Goal: Communication & Community: Participate in discussion

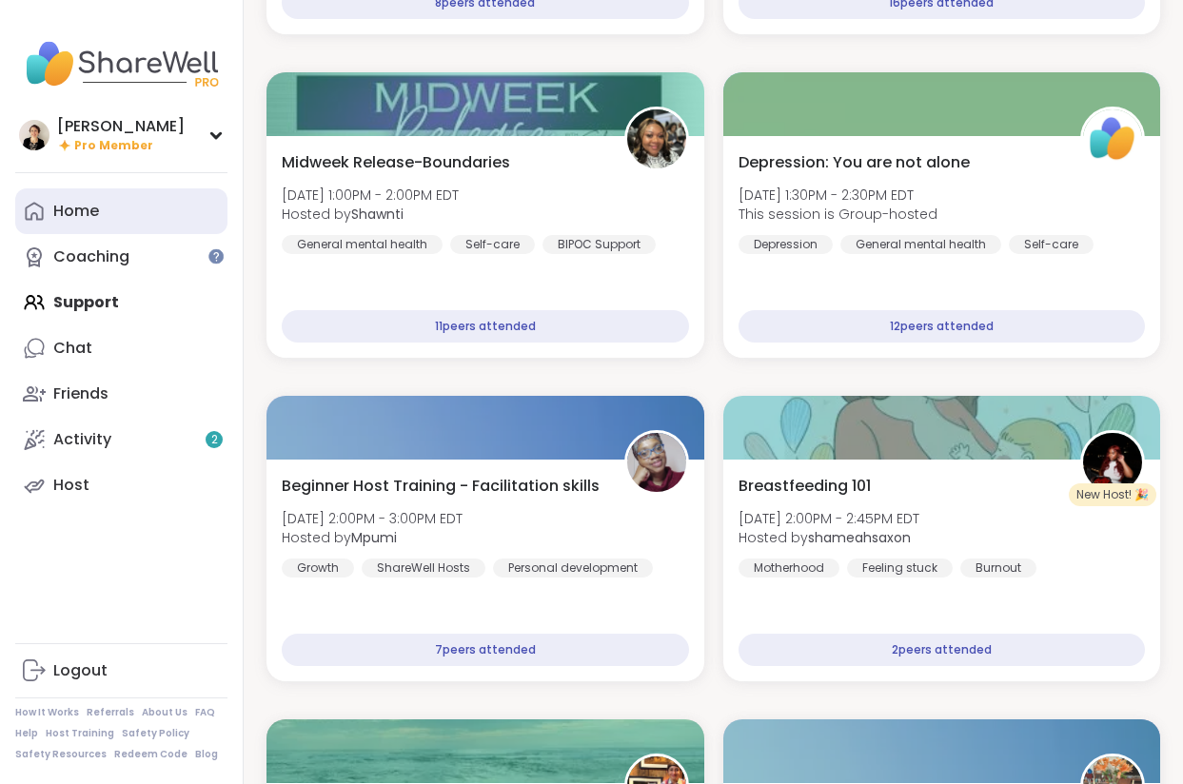
click at [149, 204] on link "Home" at bounding box center [121, 211] width 212 height 46
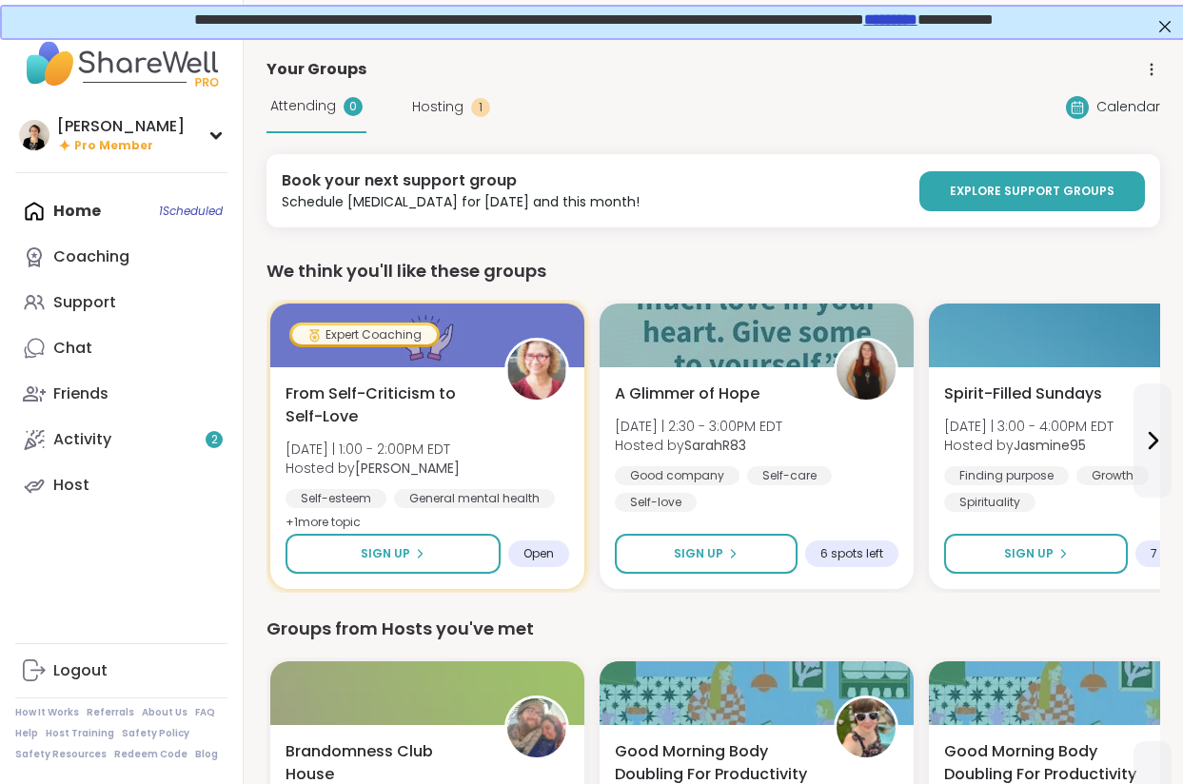
click at [441, 107] on span "Hosting" at bounding box center [437, 107] width 51 height 20
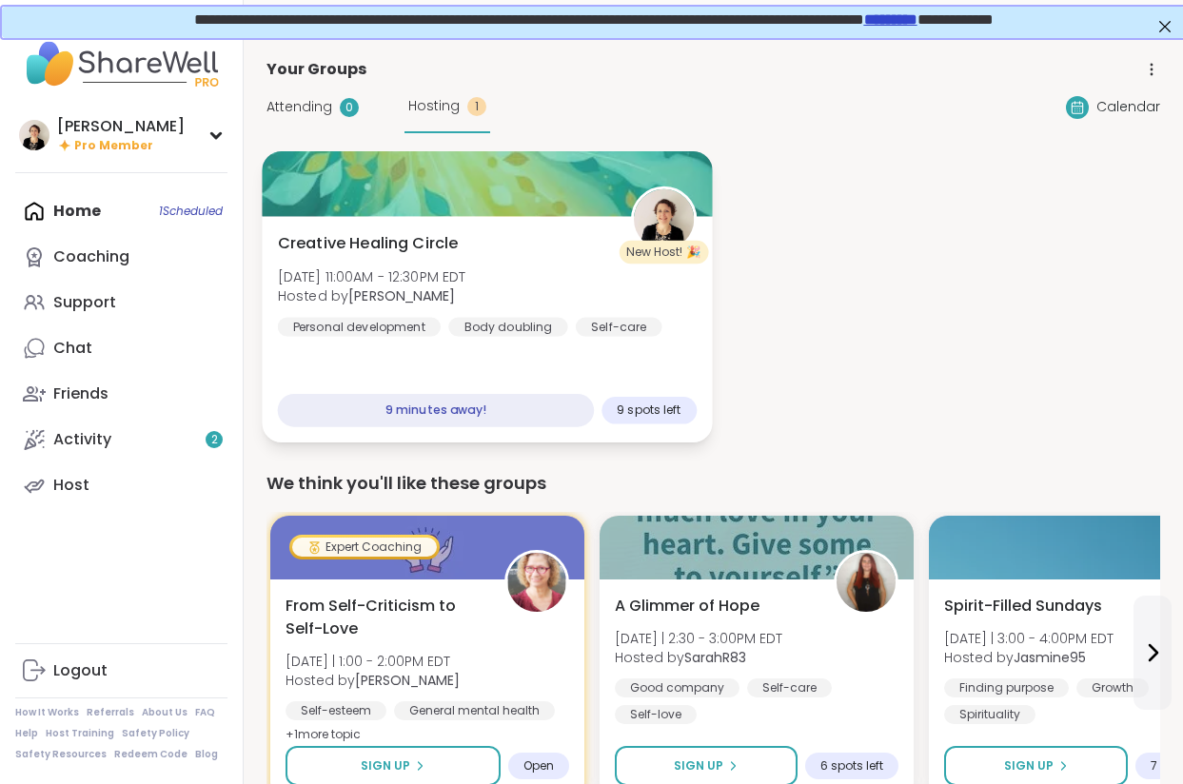
click at [482, 242] on div "Creative Healing Circle Sun, Sep 14 | 11:00AM - 12:30PM EDT Hosted by Jenne Per…" at bounding box center [487, 284] width 419 height 105
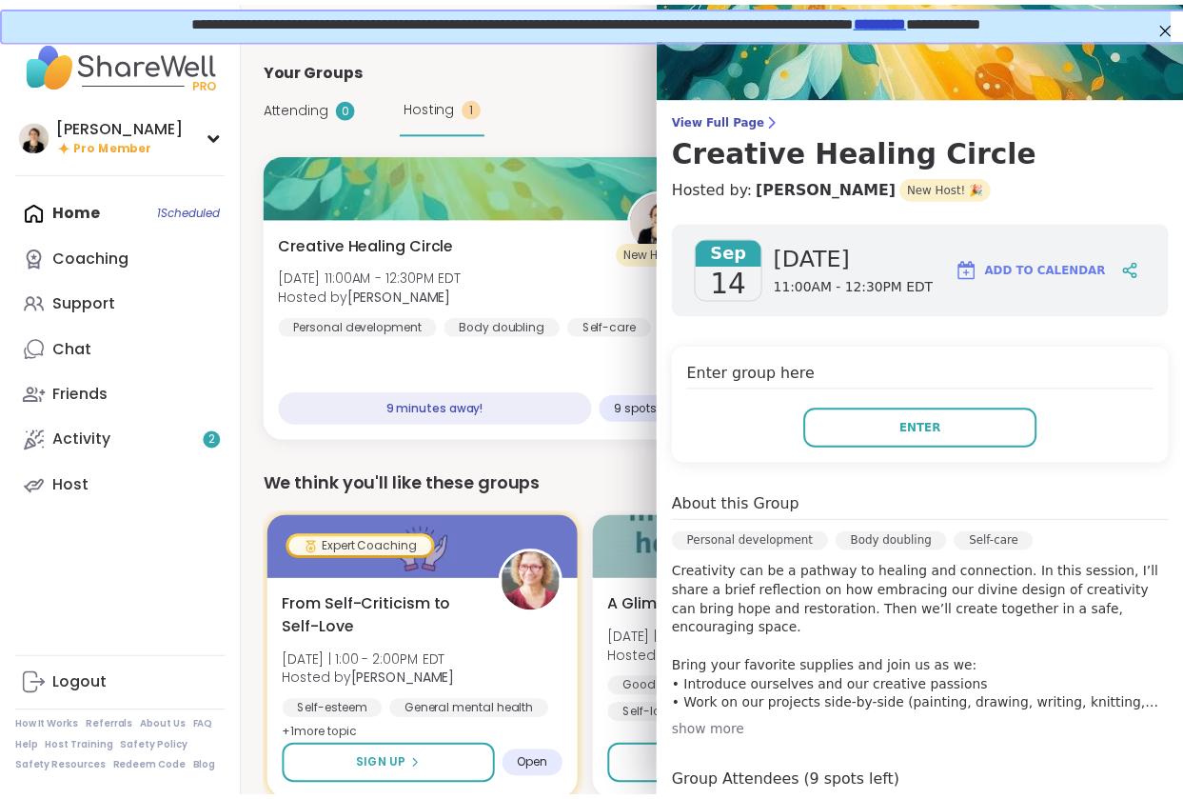
scroll to position [31, 0]
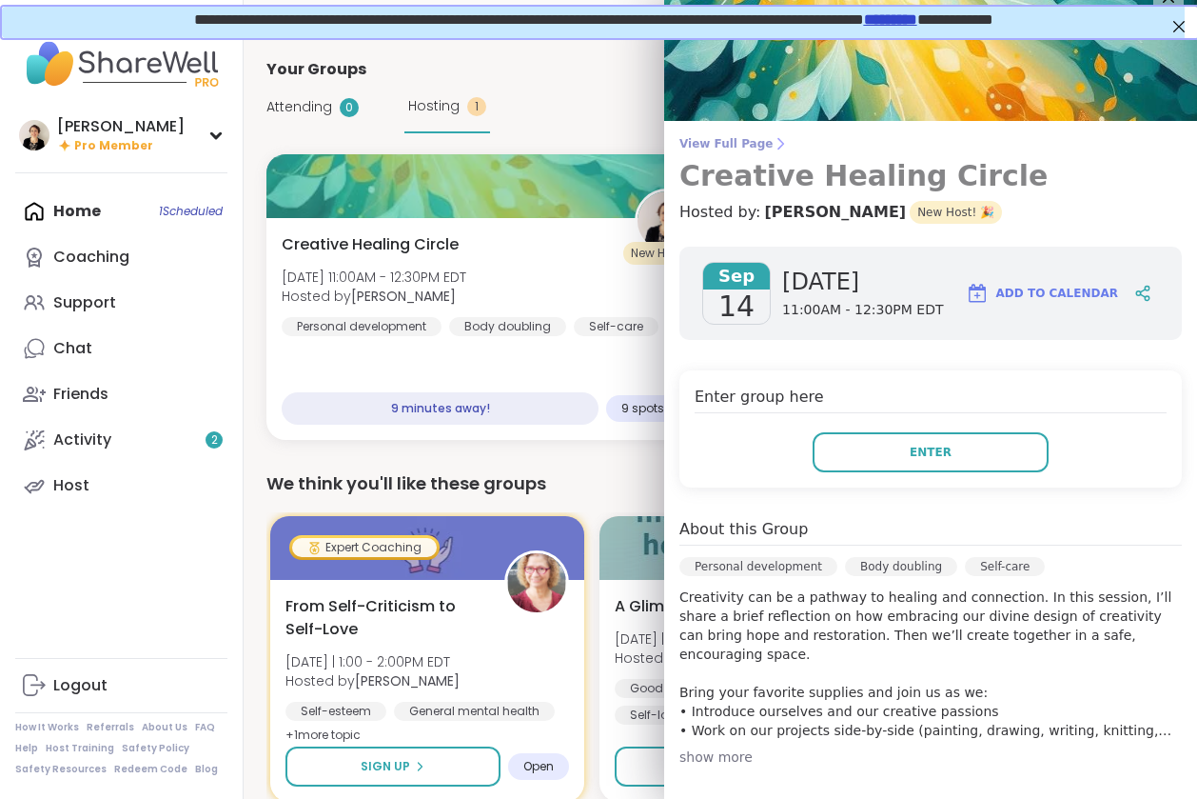
click at [739, 146] on span "View Full Page" at bounding box center [931, 143] width 503 height 15
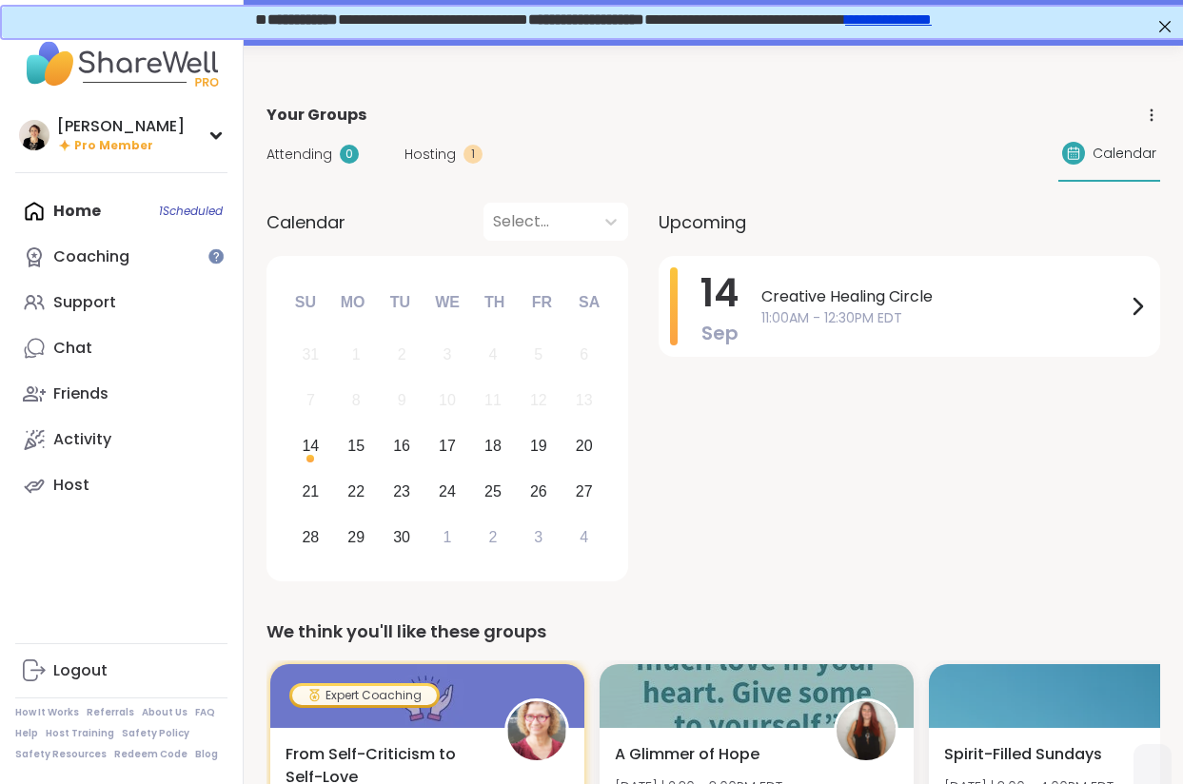
click at [427, 155] on span "Hosting" at bounding box center [430, 155] width 51 height 20
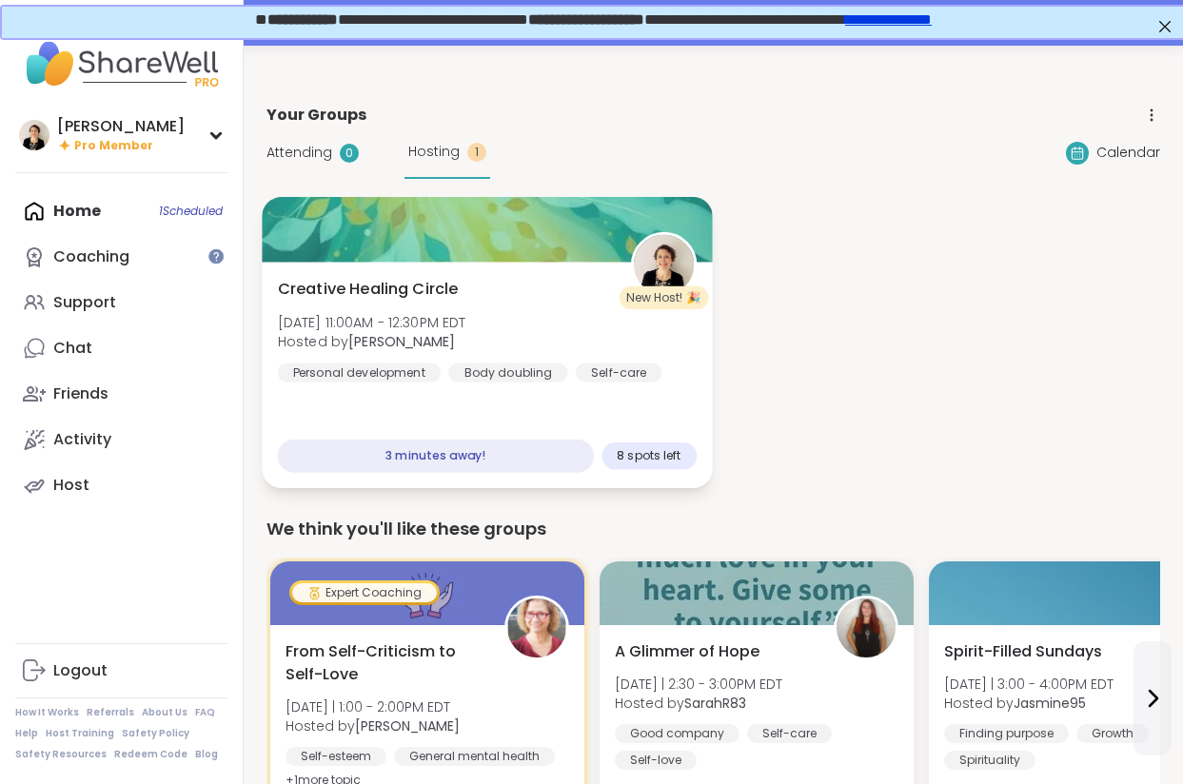
click at [504, 281] on div "Creative Healing Circle Sun, Sep 14 | 11:00AM - 12:30PM EDT Hosted by Jenne Per…" at bounding box center [487, 330] width 419 height 105
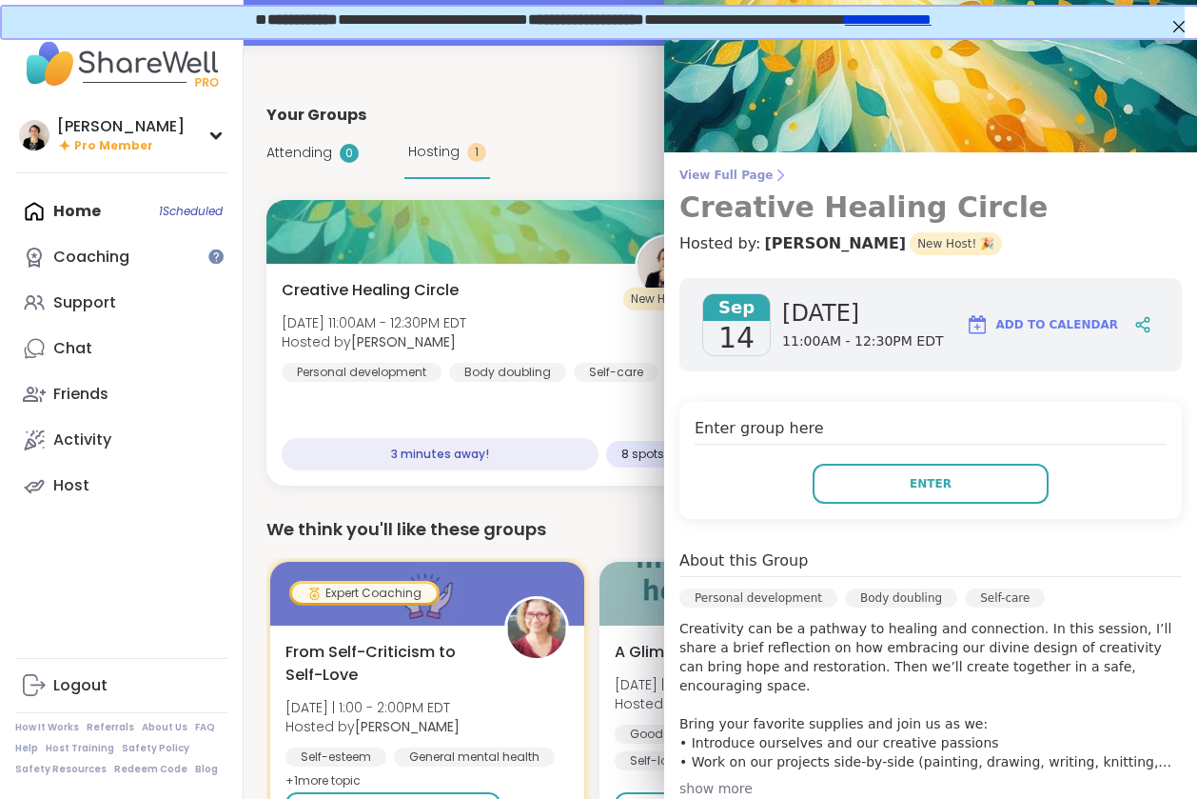
click at [738, 175] on span "View Full Page" at bounding box center [931, 175] width 503 height 15
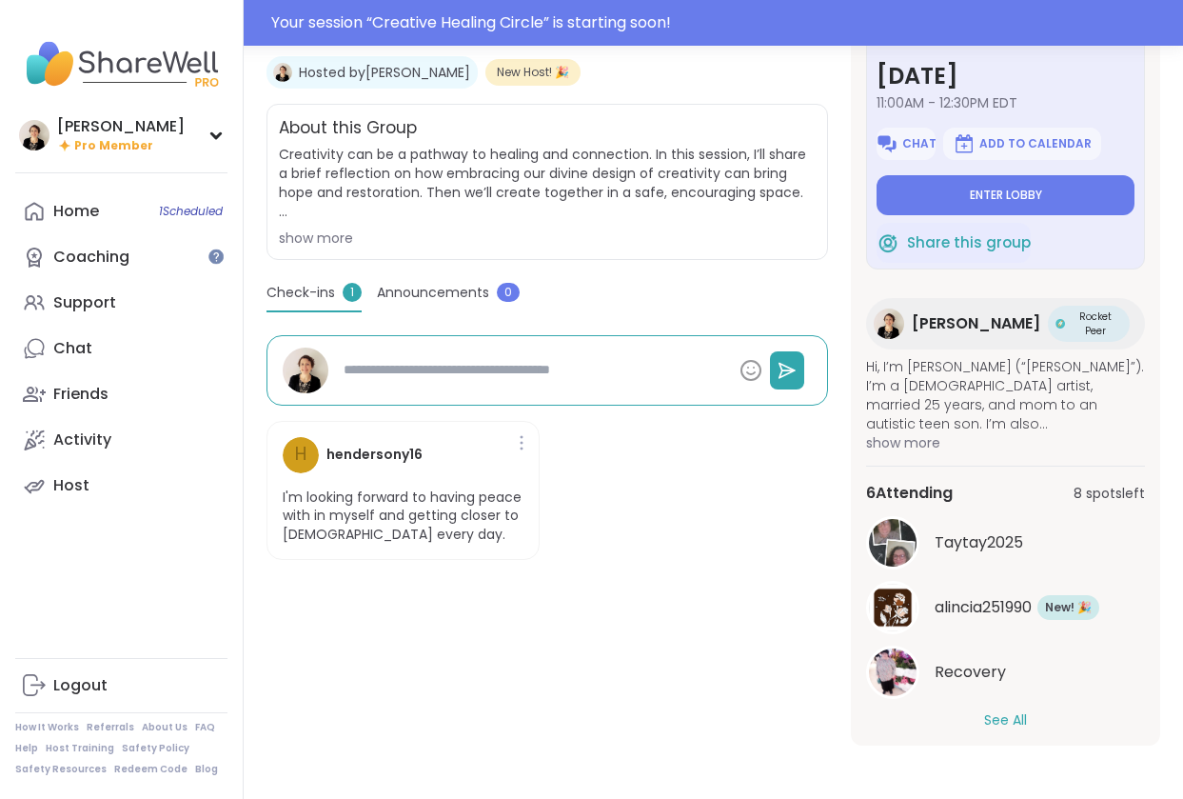
scroll to position [10, 0]
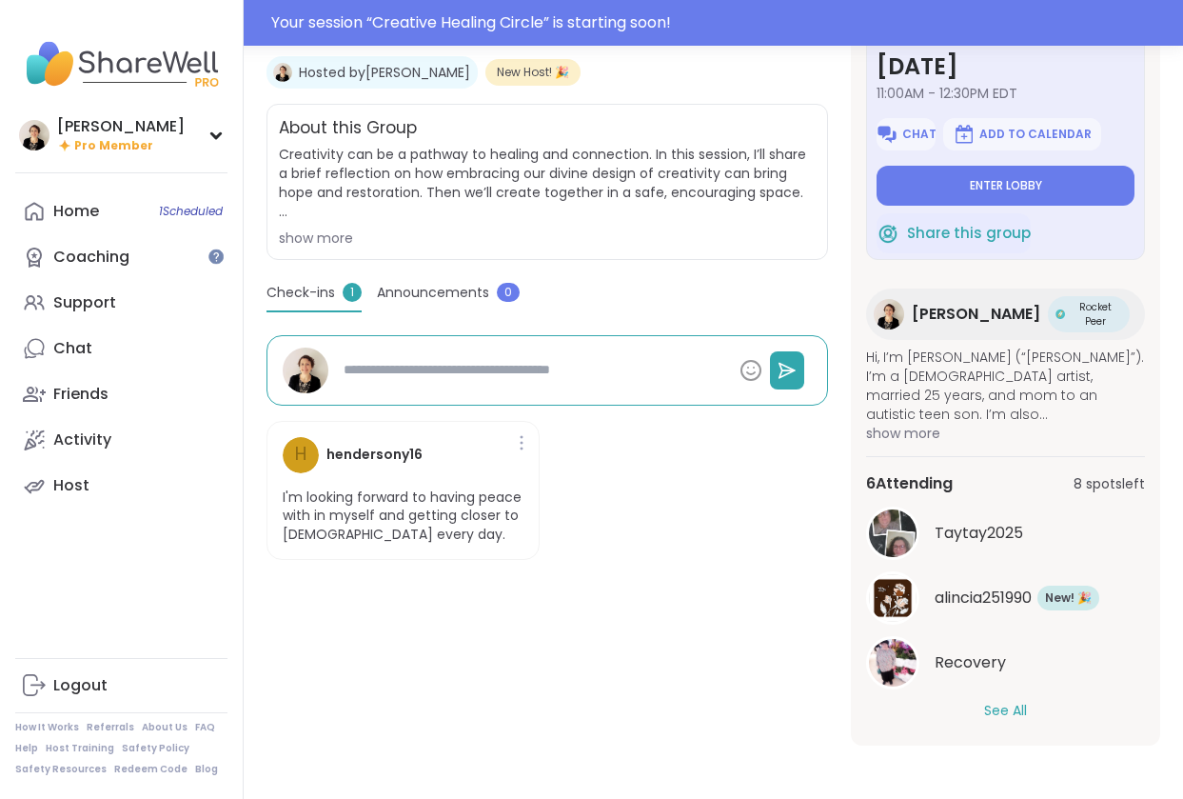
click at [991, 703] on button "See All" at bounding box center [1005, 711] width 43 height 20
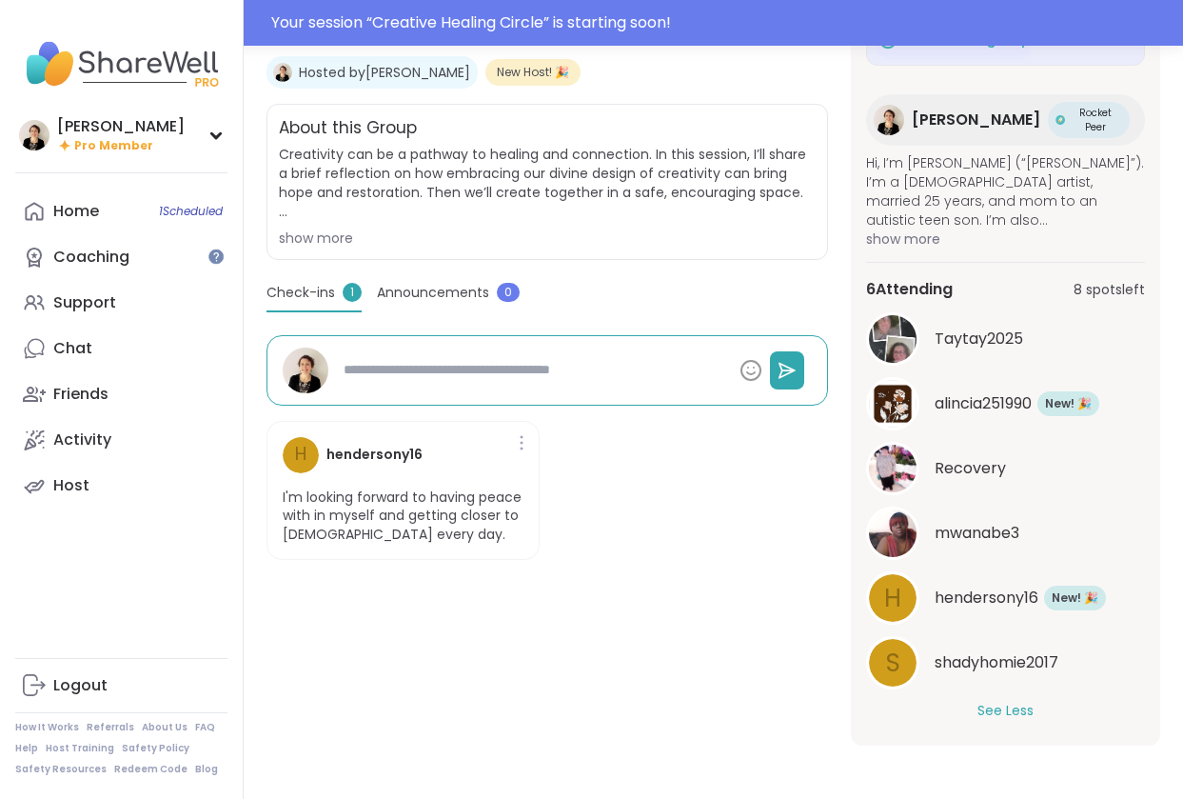
click at [975, 592] on span "hendersony16" at bounding box center [987, 597] width 104 height 23
click at [988, 662] on span "shadyhomie2017" at bounding box center [997, 662] width 124 height 23
click at [965, 529] on span "mwanabe3" at bounding box center [977, 533] width 85 height 23
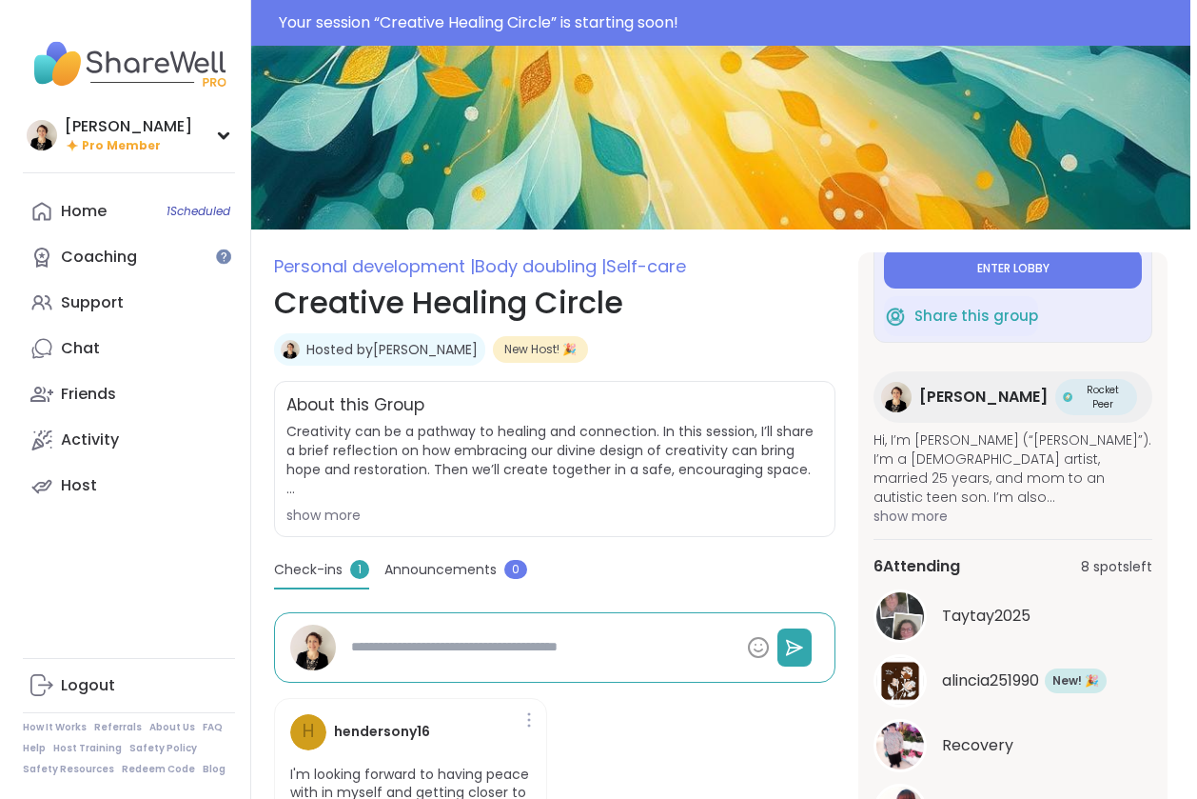
scroll to position [0, 0]
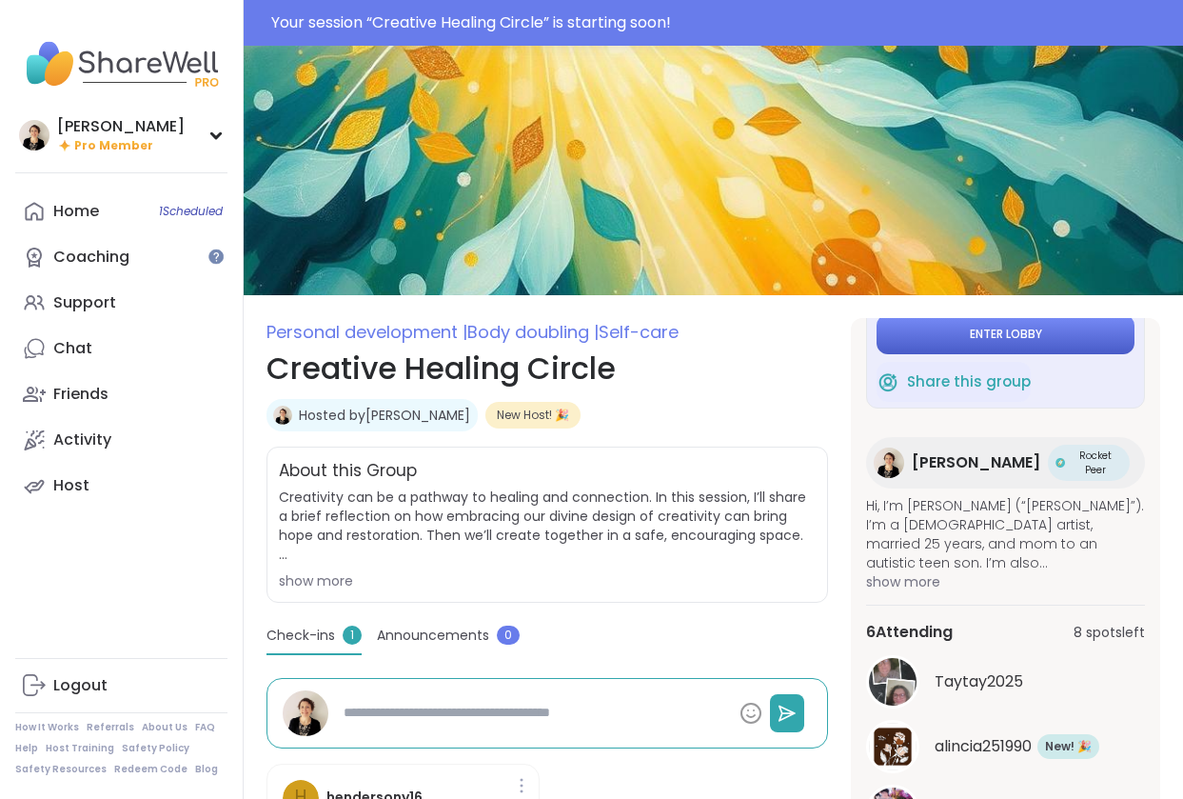
click at [945, 346] on button "Enter lobby" at bounding box center [1006, 334] width 258 height 40
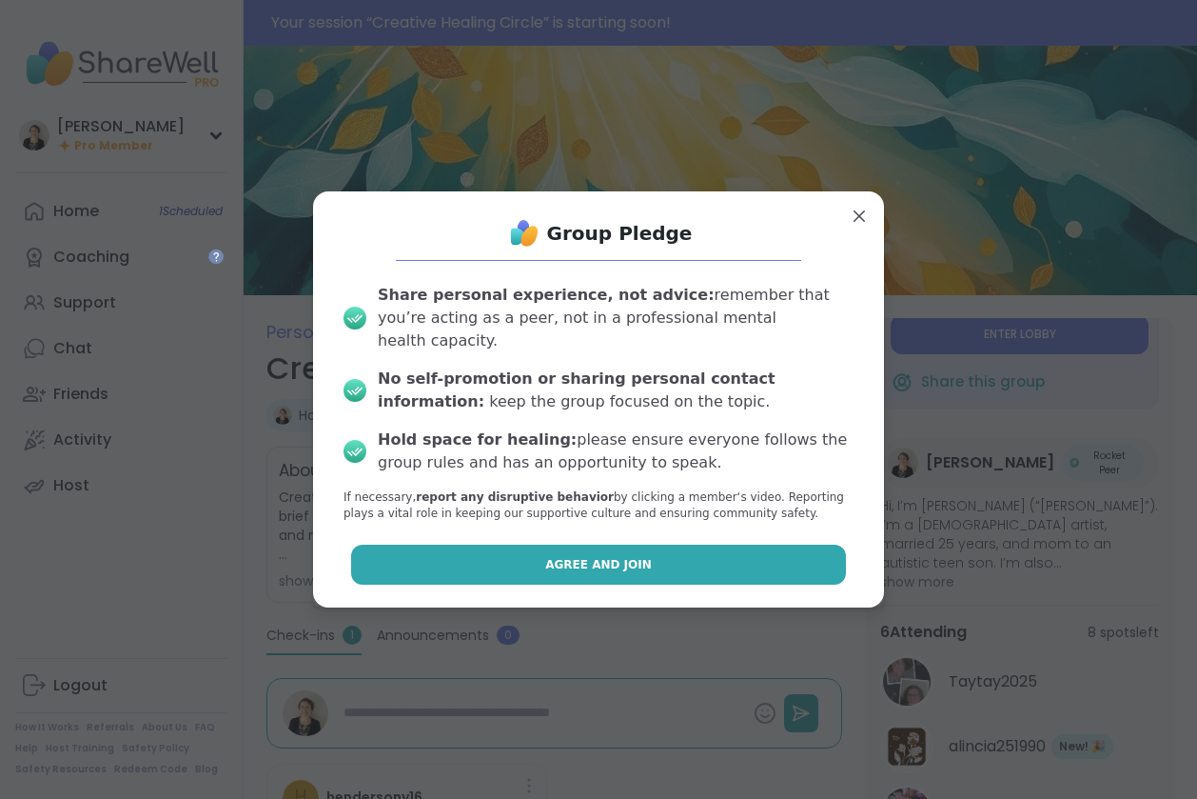
click at [627, 544] on button "Agree and Join" at bounding box center [599, 564] width 496 height 40
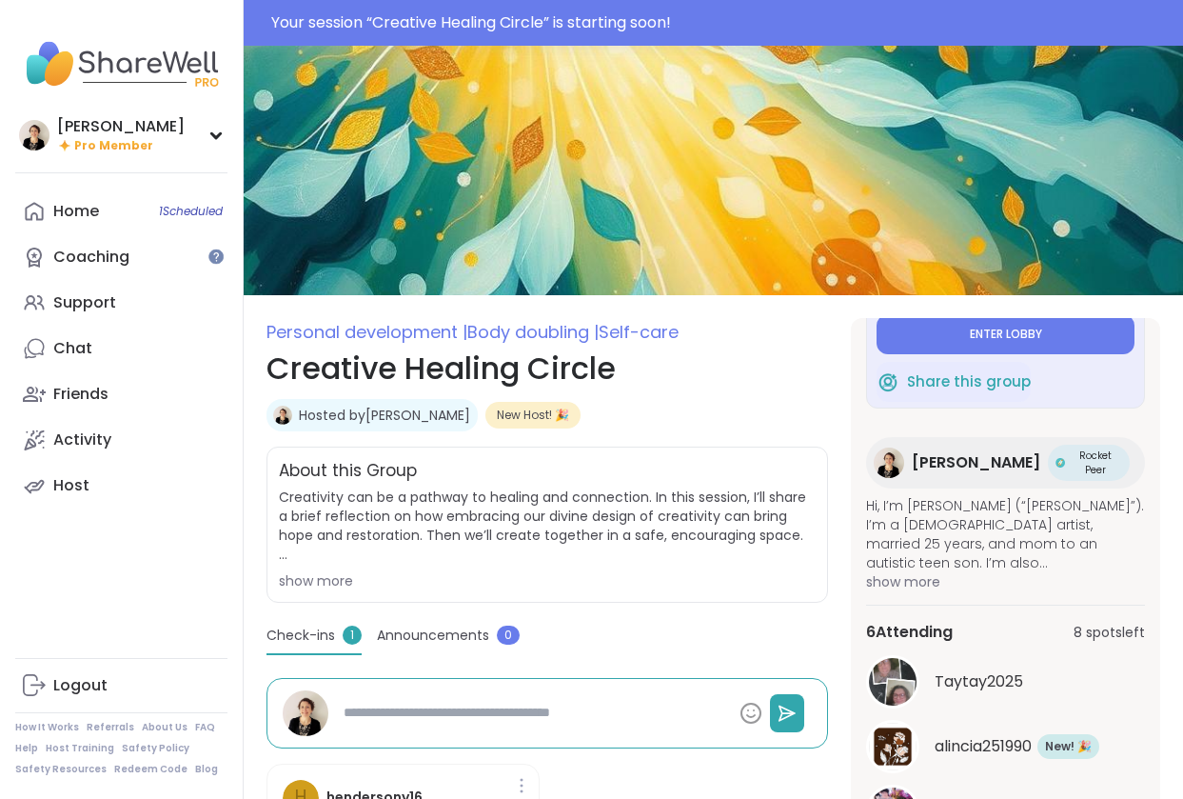
type textarea "*"
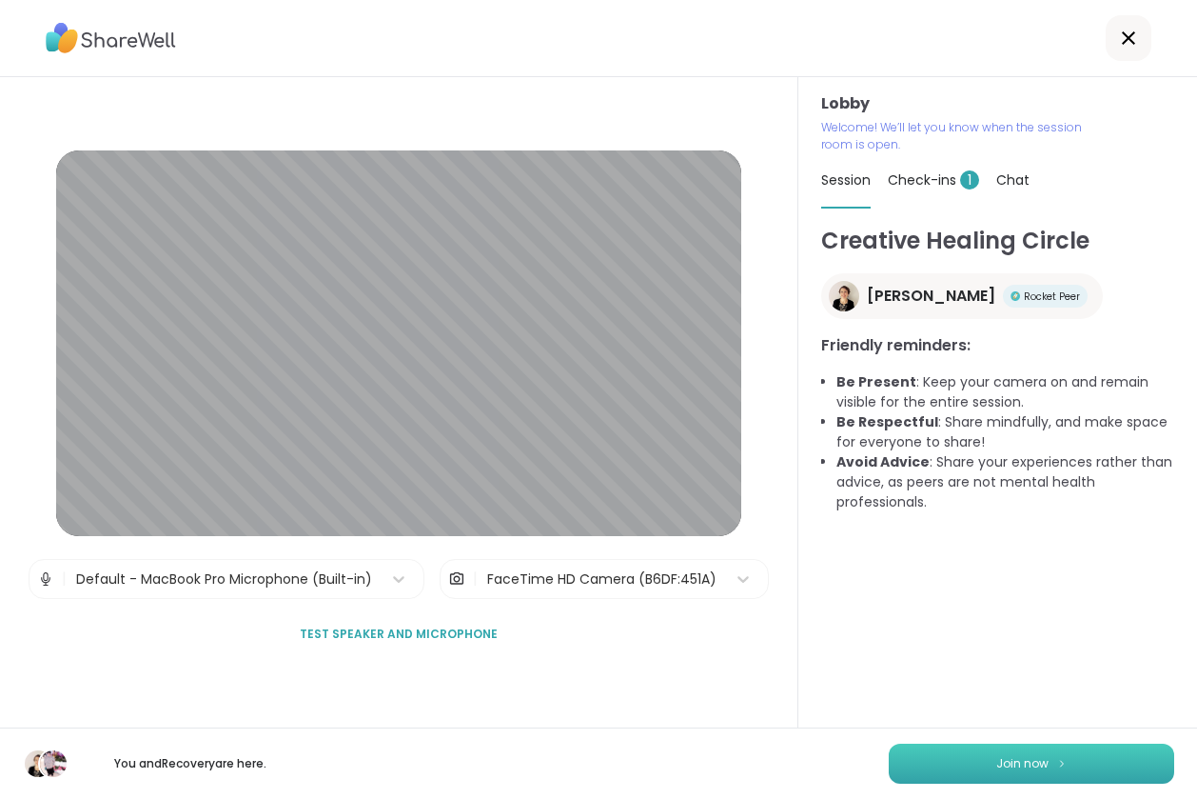
click at [1016, 757] on span "Join now" at bounding box center [1023, 763] width 52 height 17
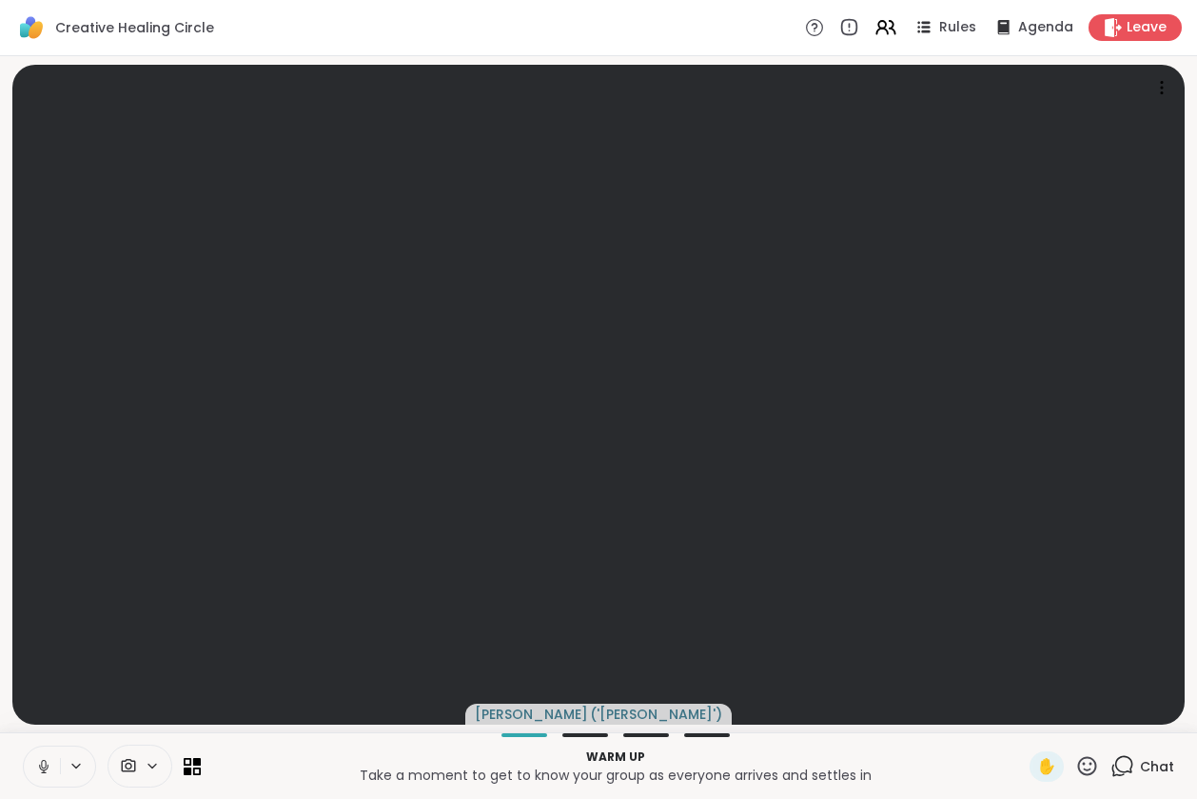
click at [42, 762] on icon at bounding box center [43, 766] width 17 height 17
click at [192, 767] on icon at bounding box center [193, 766] width 18 height 18
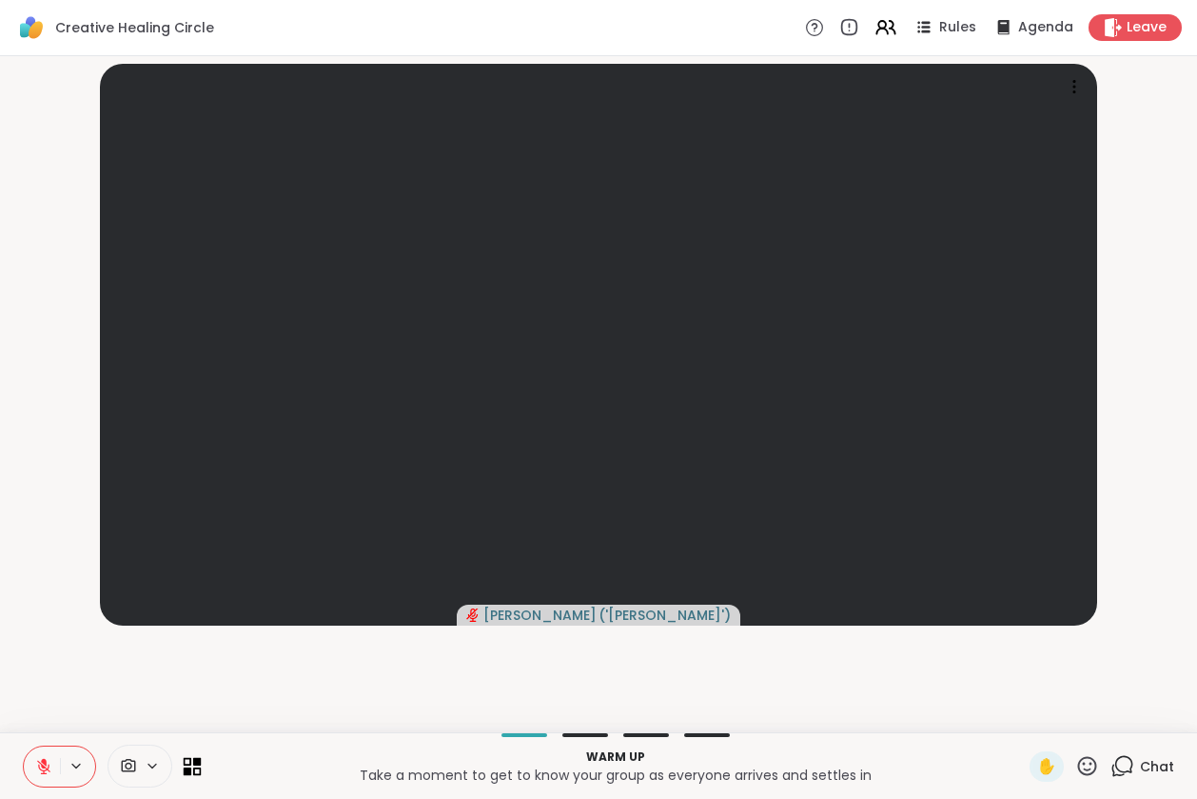
click at [198, 772] on icon at bounding box center [193, 766] width 18 height 18
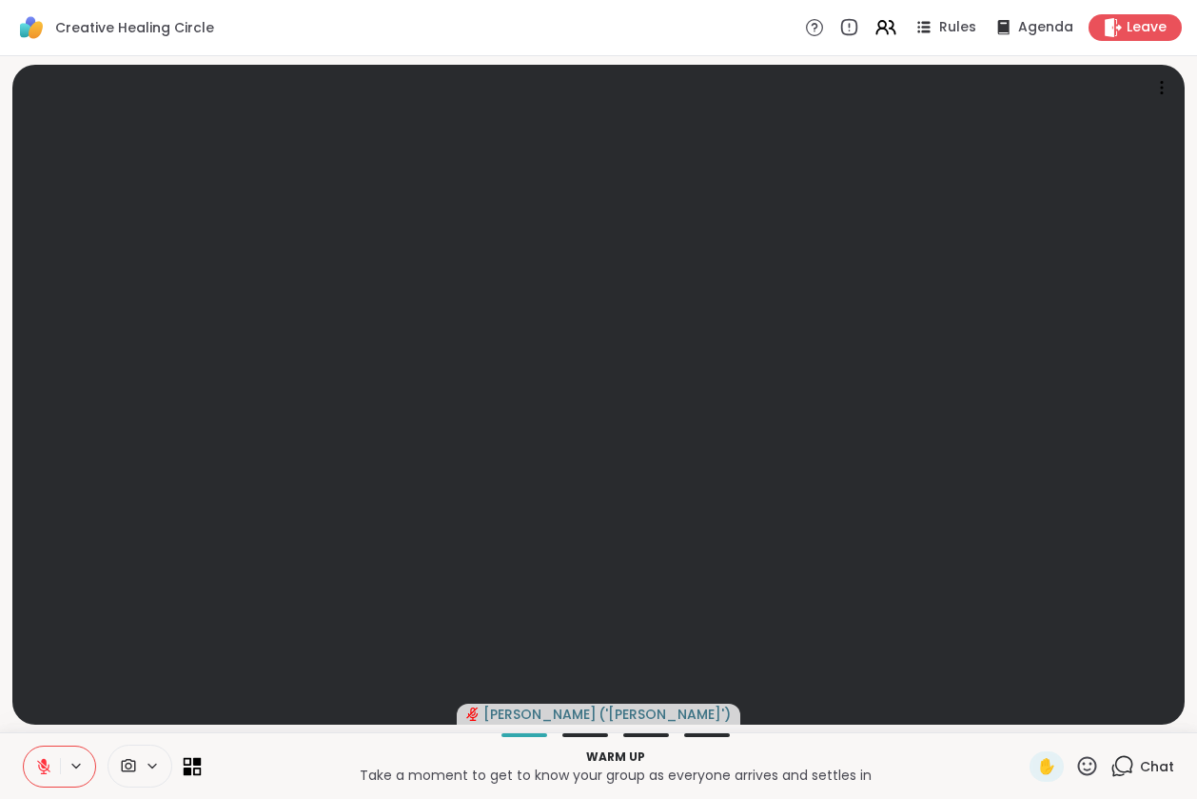
click at [198, 772] on icon at bounding box center [193, 766] width 18 height 18
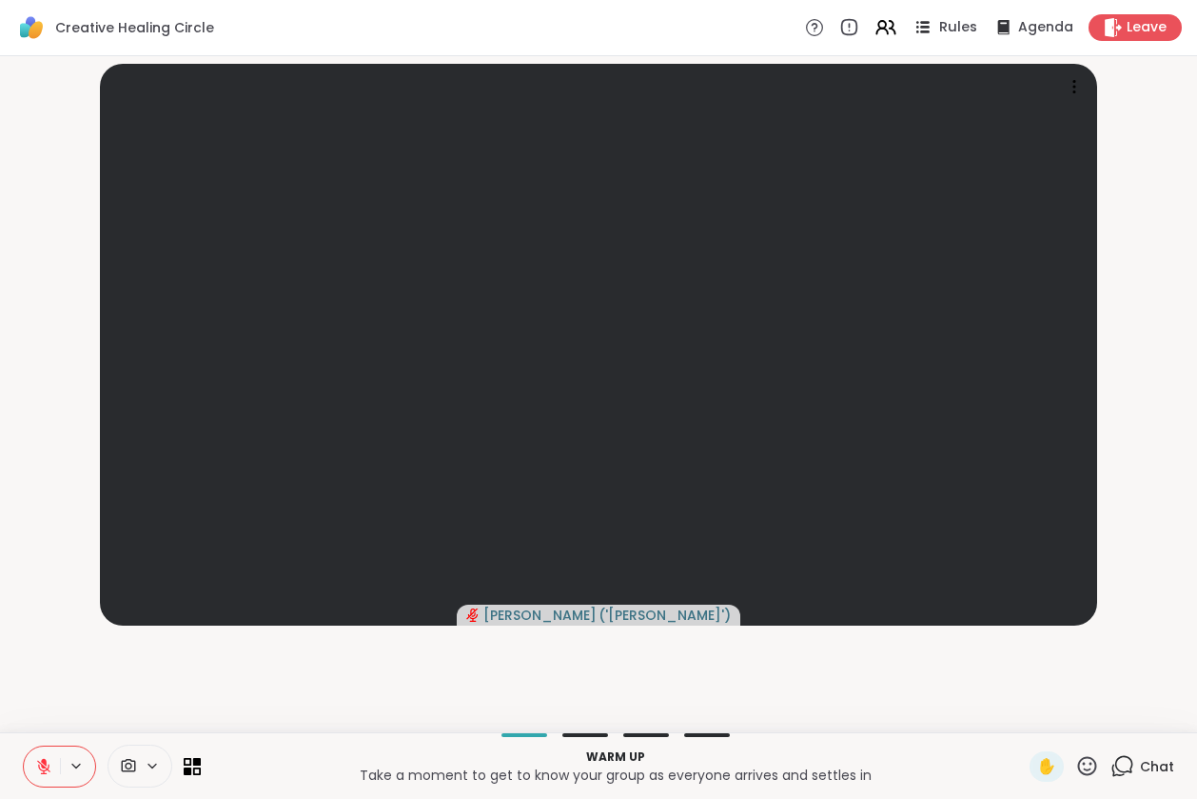
click at [940, 29] on span "Rules" at bounding box center [958, 28] width 39 height 20
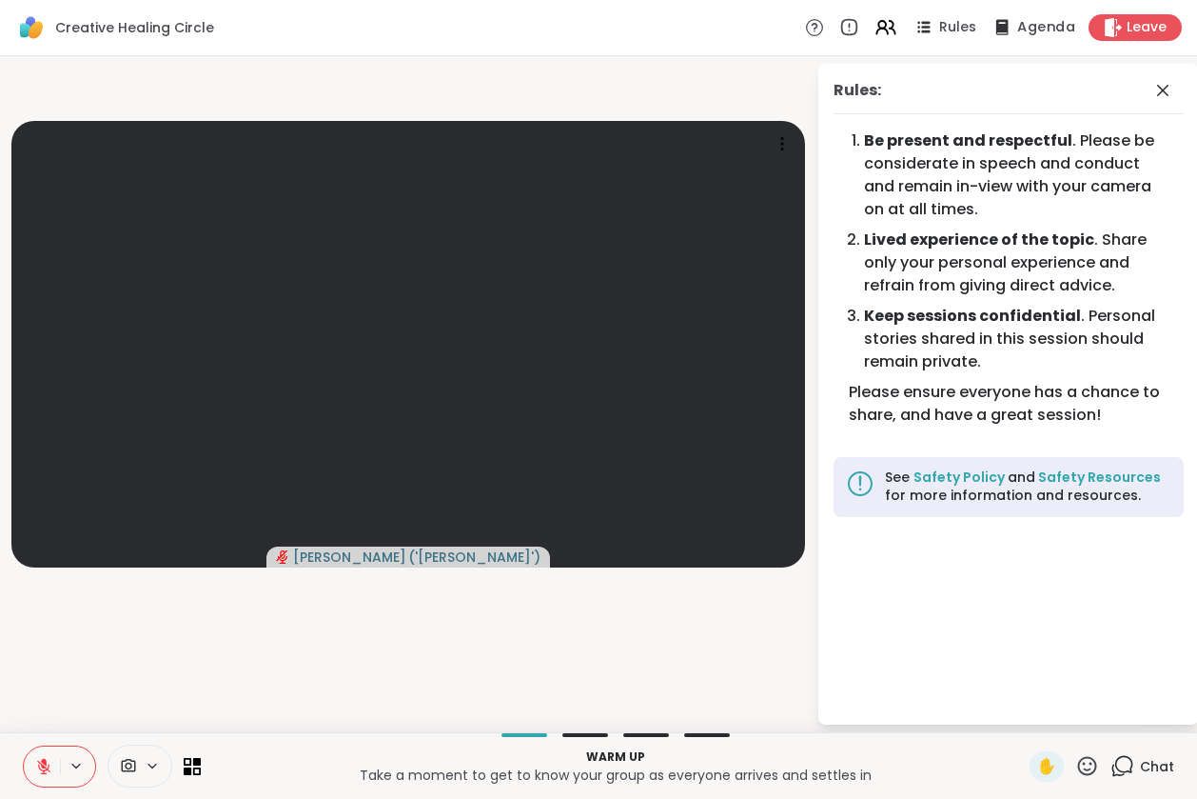
click at [1000, 32] on icon at bounding box center [1002, 27] width 24 height 24
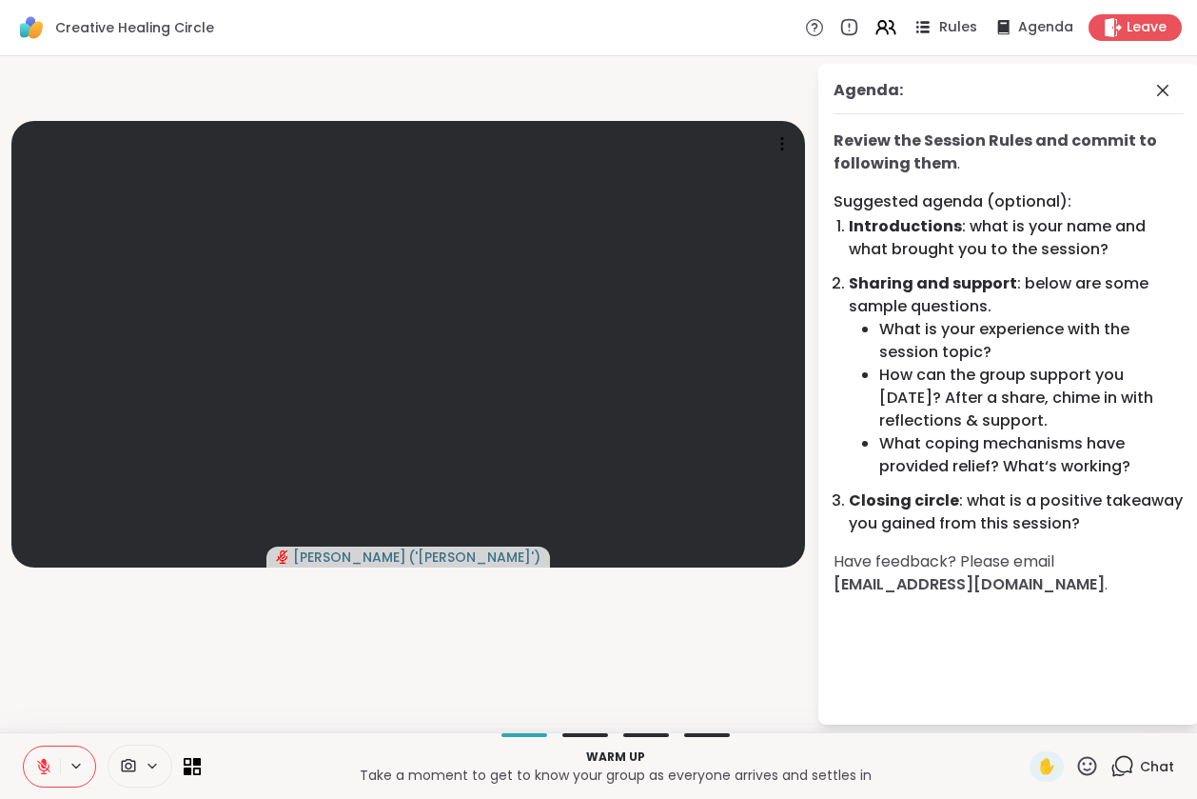
click at [939, 24] on span "Rules" at bounding box center [958, 28] width 39 height 20
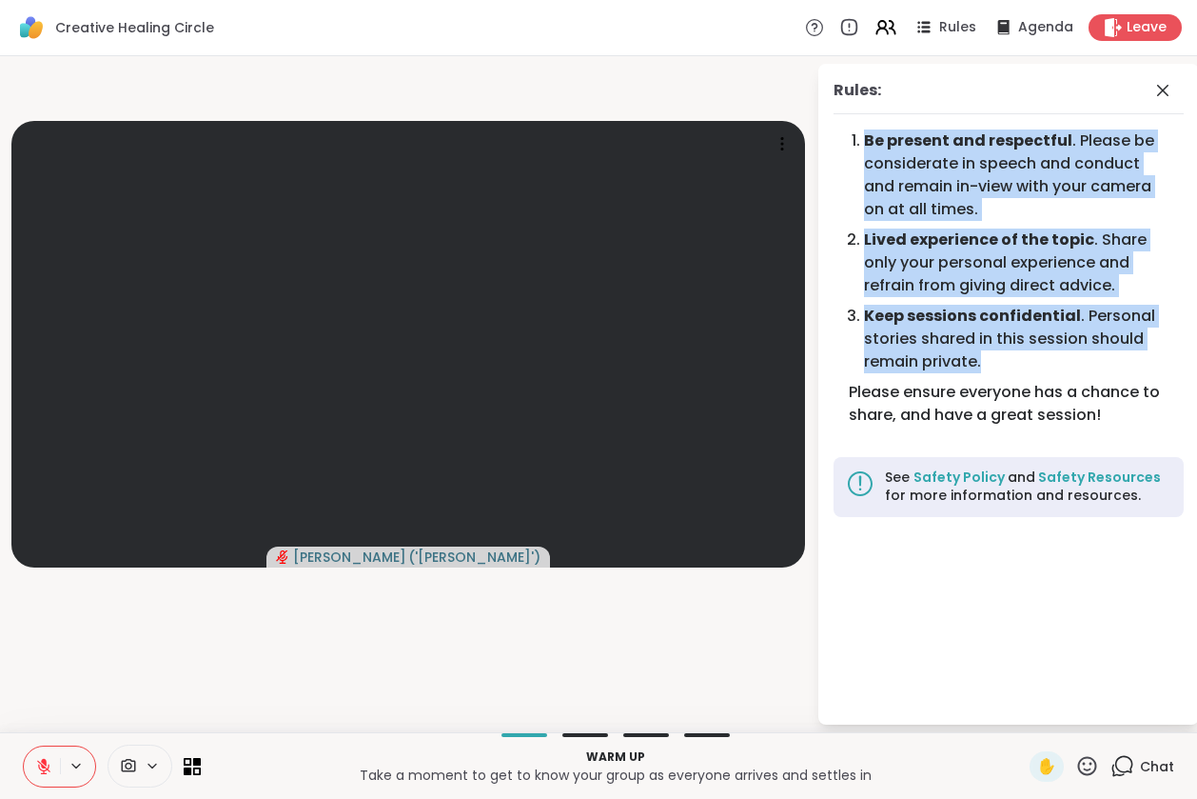
drag, startPoint x: 853, startPoint y: 137, endPoint x: 1066, endPoint y: 371, distance: 316.7
click at [1066, 371] on ol "Be present and respectful . Please be considerate in speech and conduct and rem…" at bounding box center [1009, 254] width 320 height 251
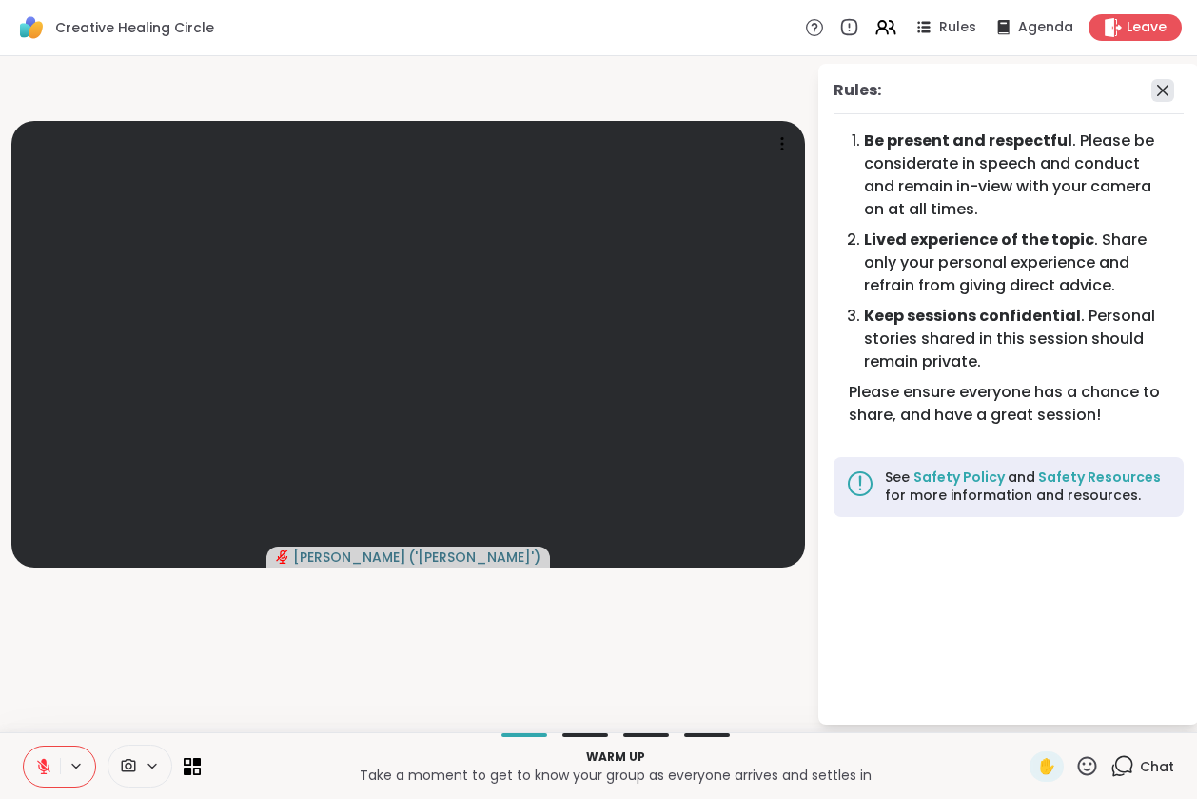
click at [1166, 93] on icon at bounding box center [1162, 90] width 11 height 11
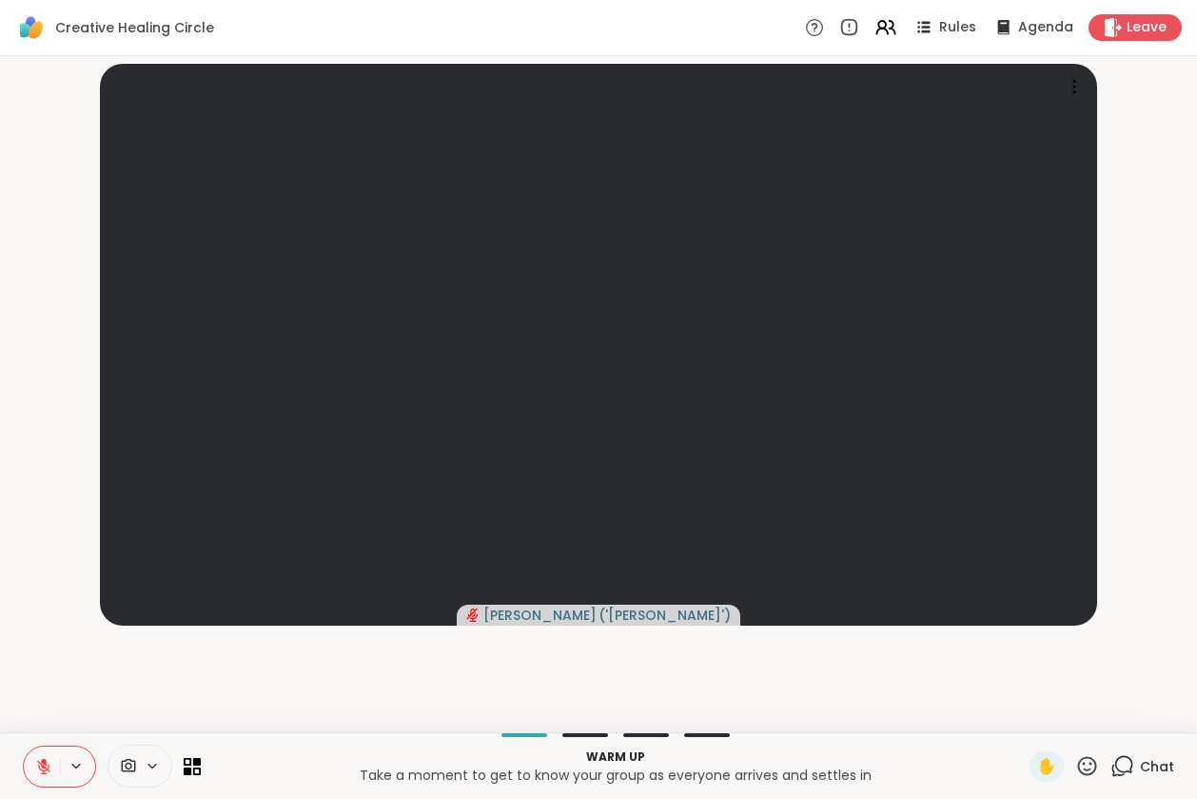
click at [1111, 766] on icon at bounding box center [1123, 766] width 24 height 24
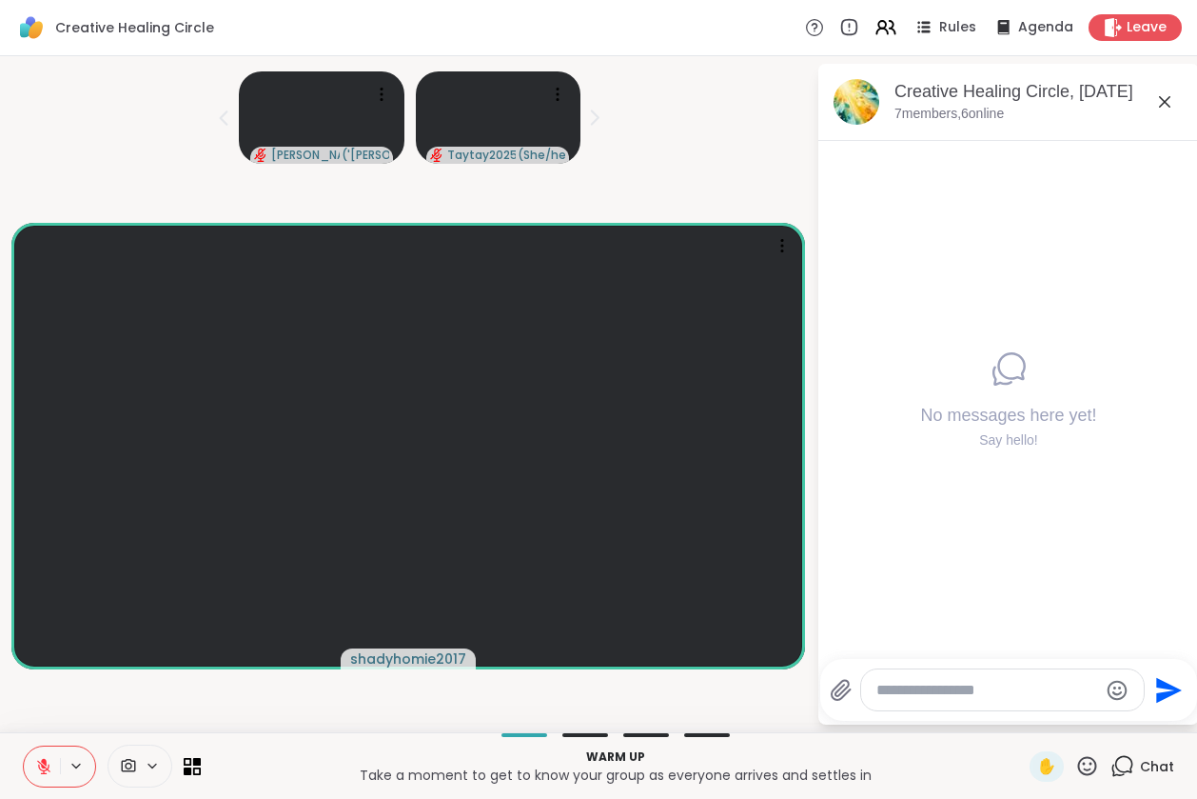
click at [32, 767] on button at bounding box center [42, 766] width 36 height 40
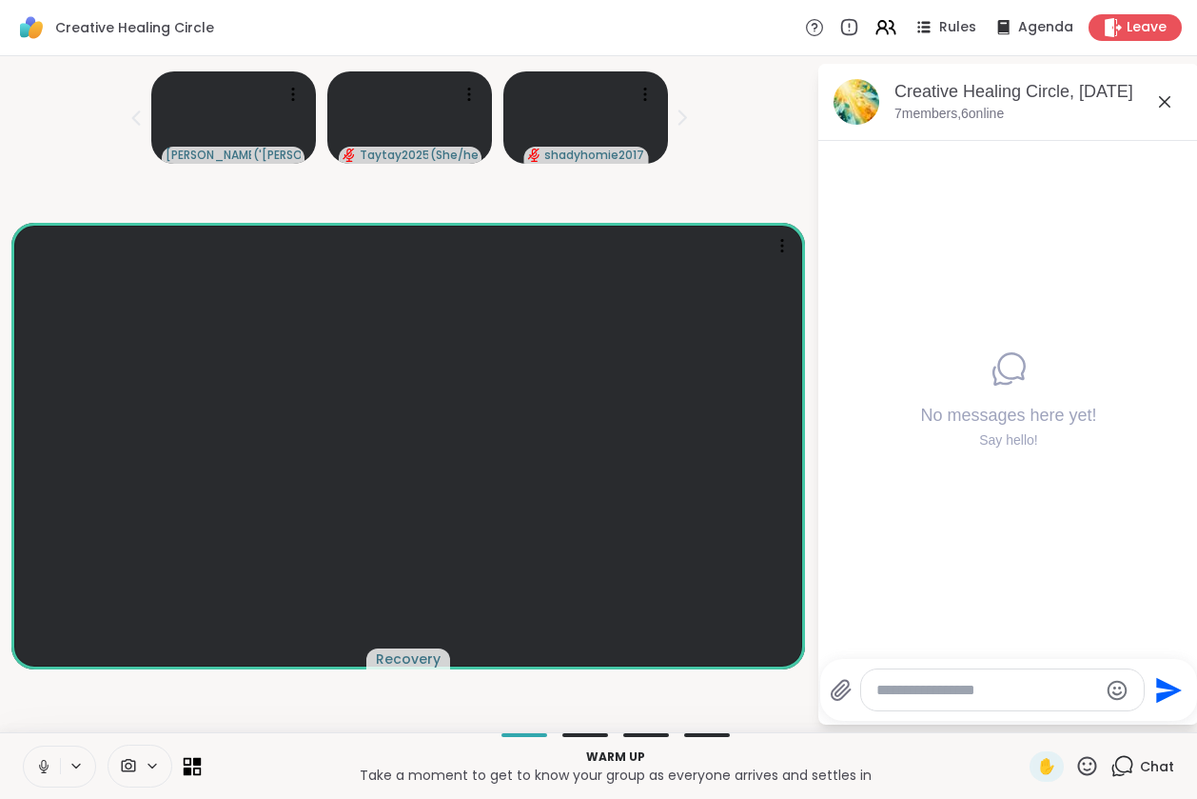
click at [190, 769] on icon at bounding box center [188, 770] width 9 height 9
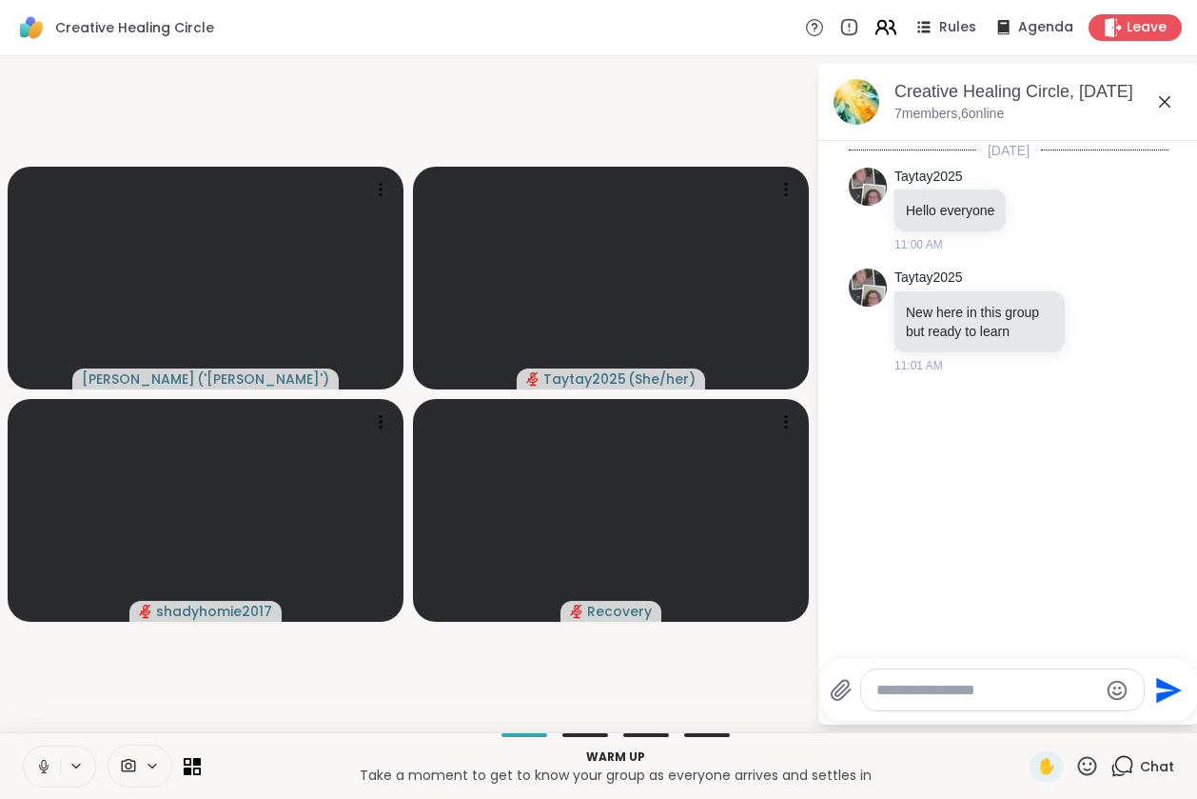
click at [874, 26] on icon at bounding box center [886, 27] width 24 height 24
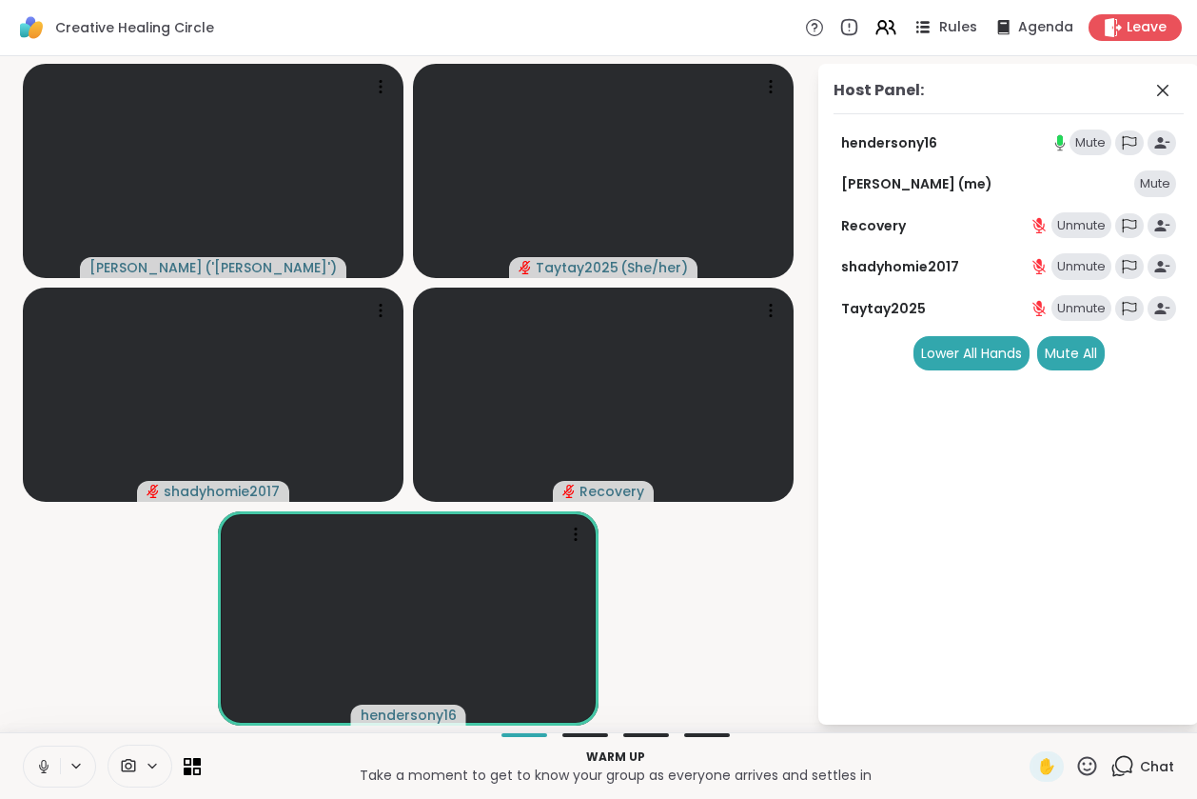
click at [951, 31] on span "Rules" at bounding box center [958, 28] width 39 height 20
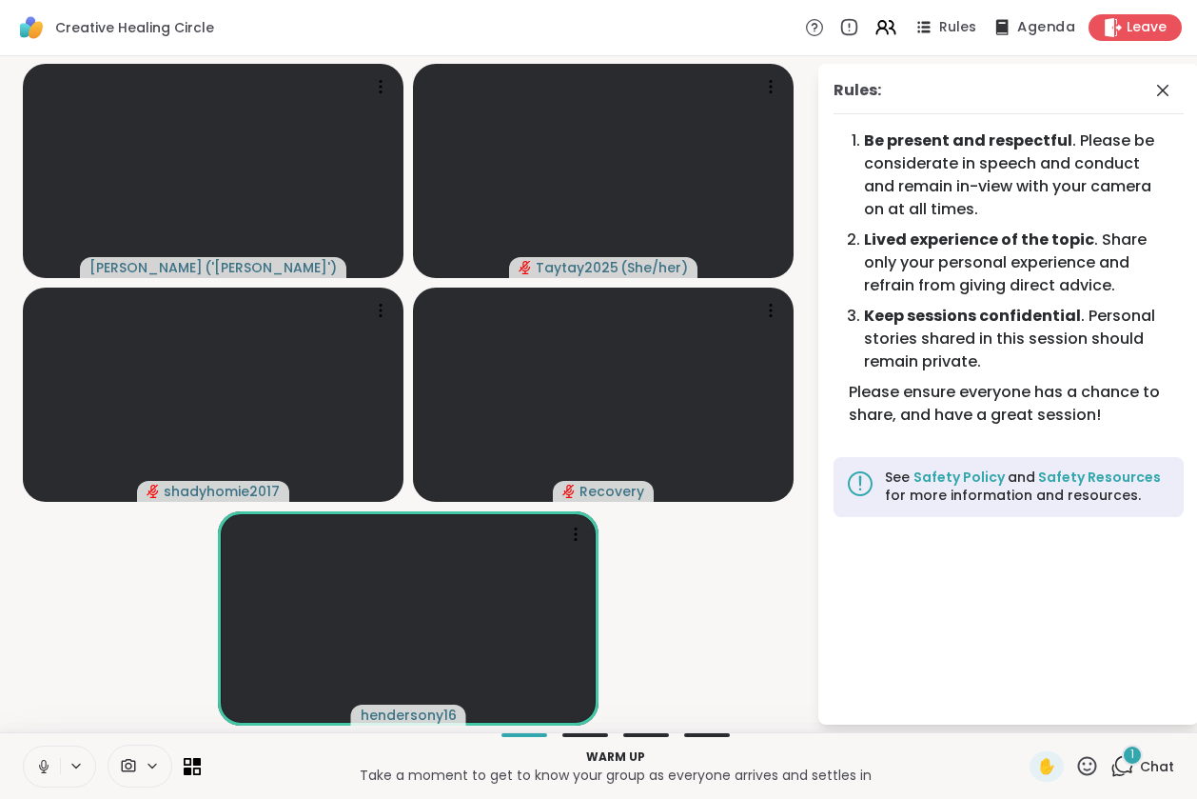
click at [1022, 26] on span "Agenda" at bounding box center [1047, 28] width 58 height 20
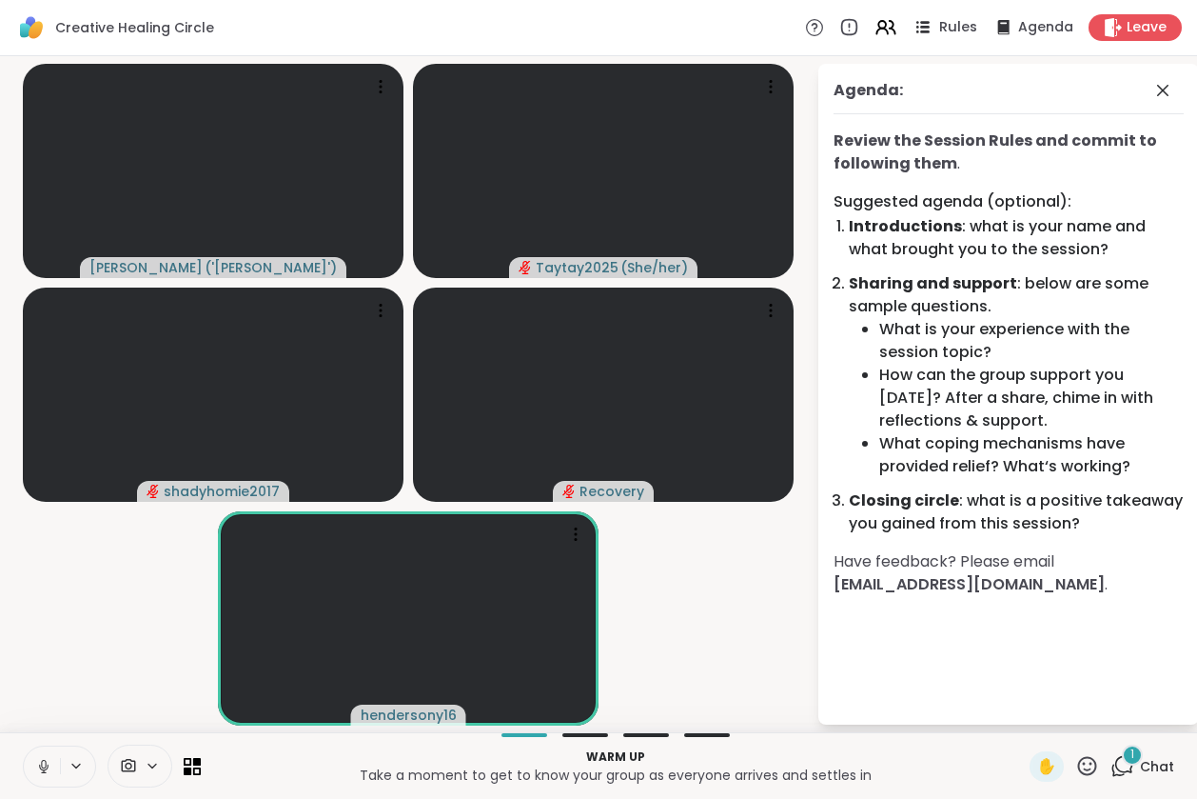
click at [939, 30] on span "Rules" at bounding box center [958, 28] width 39 height 20
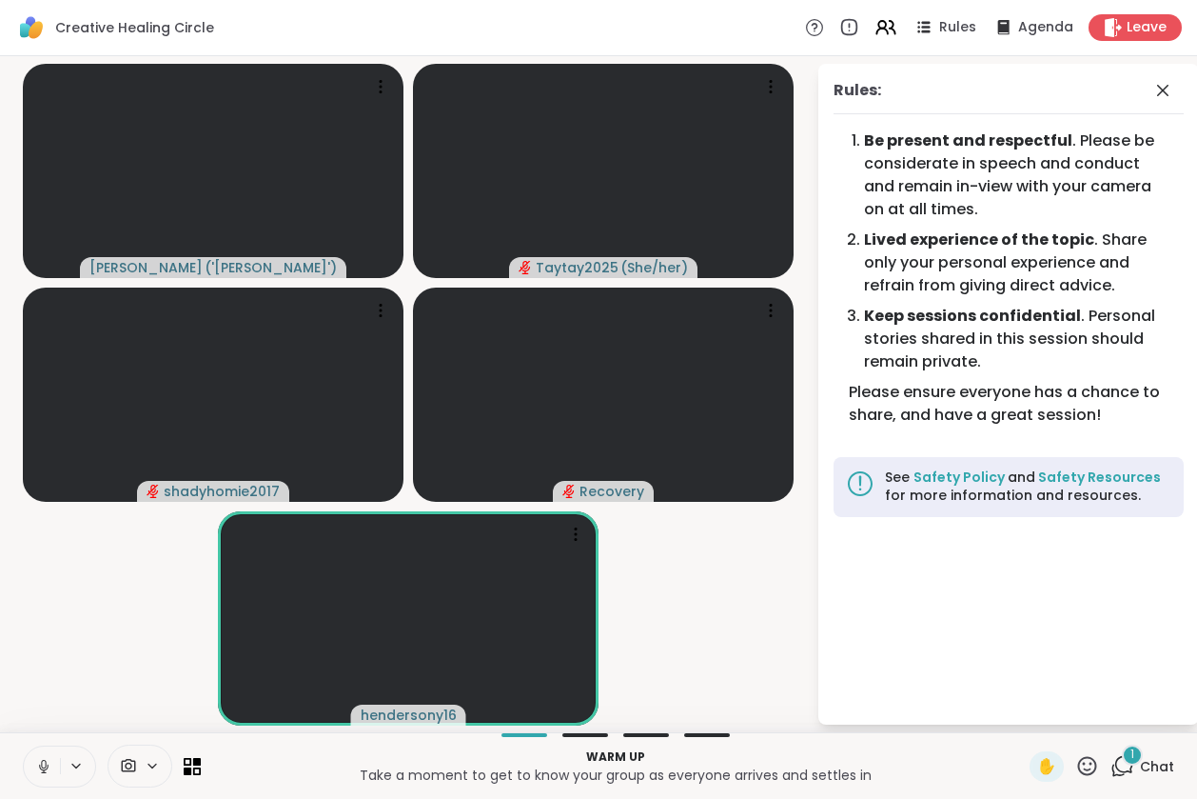
click at [1122, 754] on div "1" at bounding box center [1132, 754] width 21 height 21
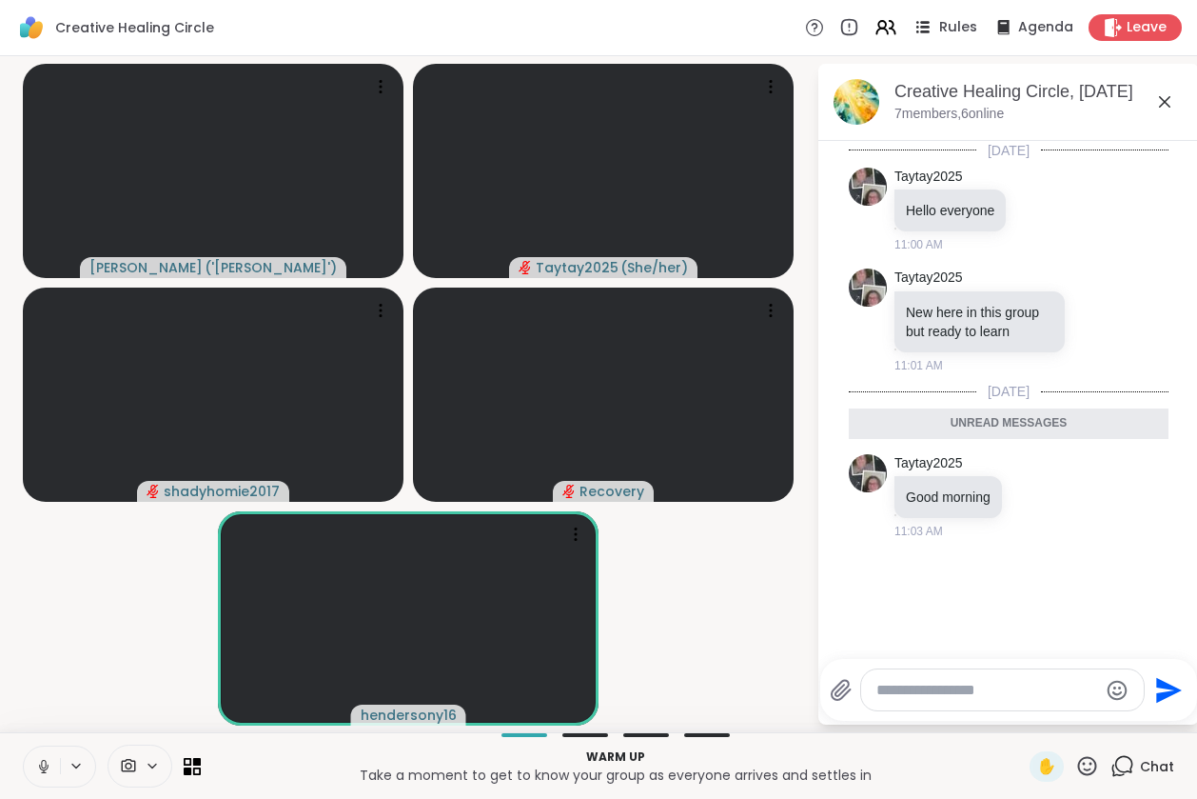
click at [926, 31] on div "Rules" at bounding box center [944, 27] width 67 height 24
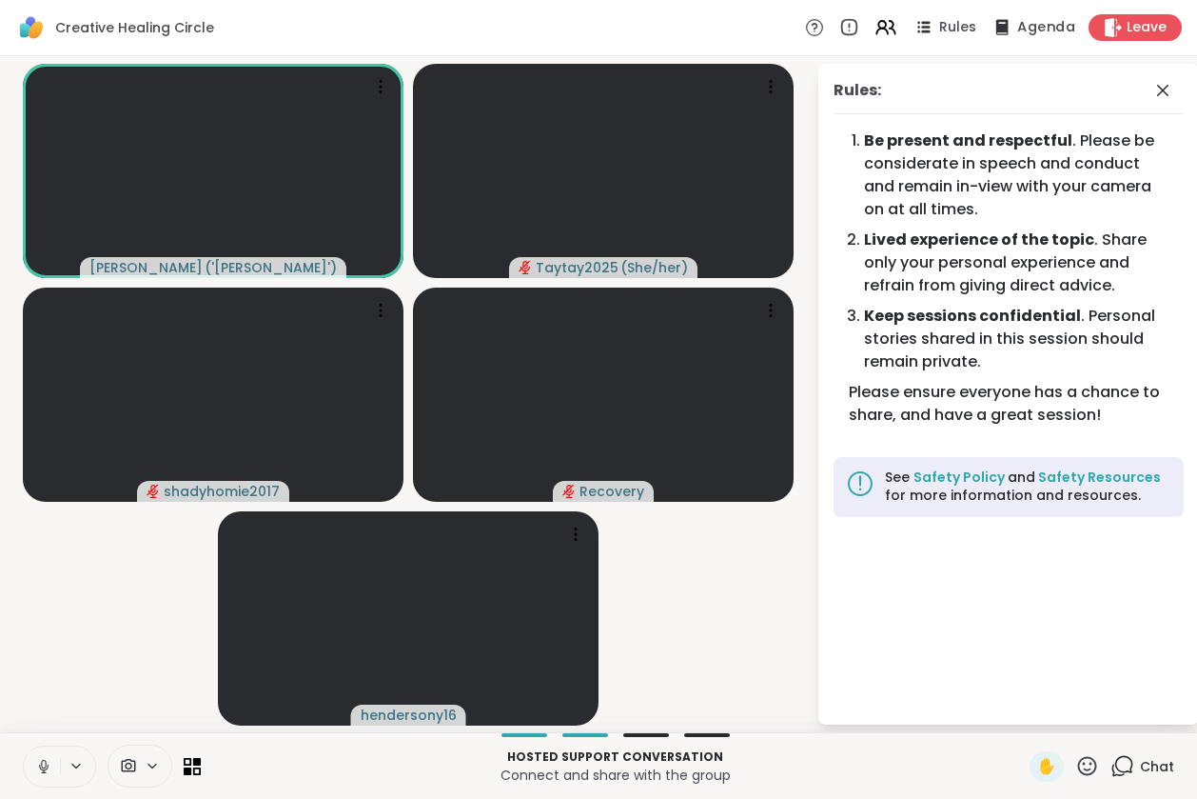
click at [1018, 35] on span "Agenda" at bounding box center [1047, 28] width 58 height 20
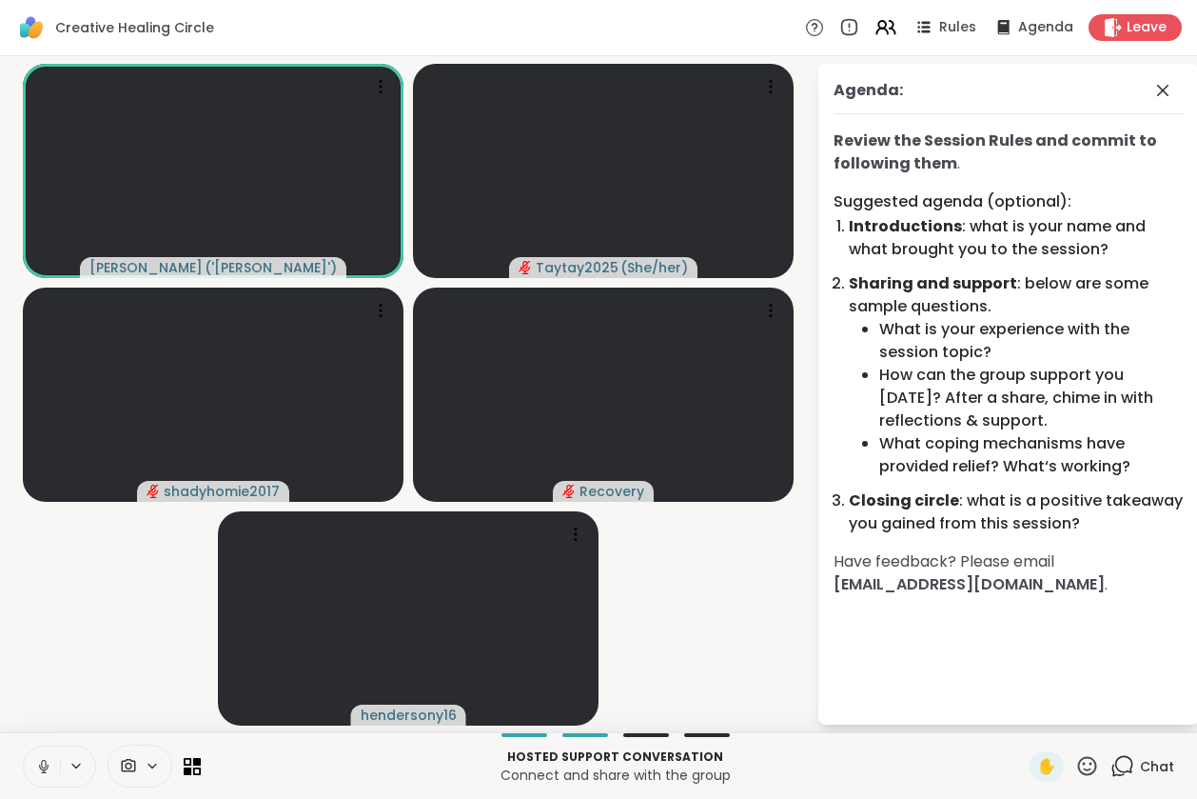
click at [1115, 762] on icon at bounding box center [1123, 766] width 24 height 24
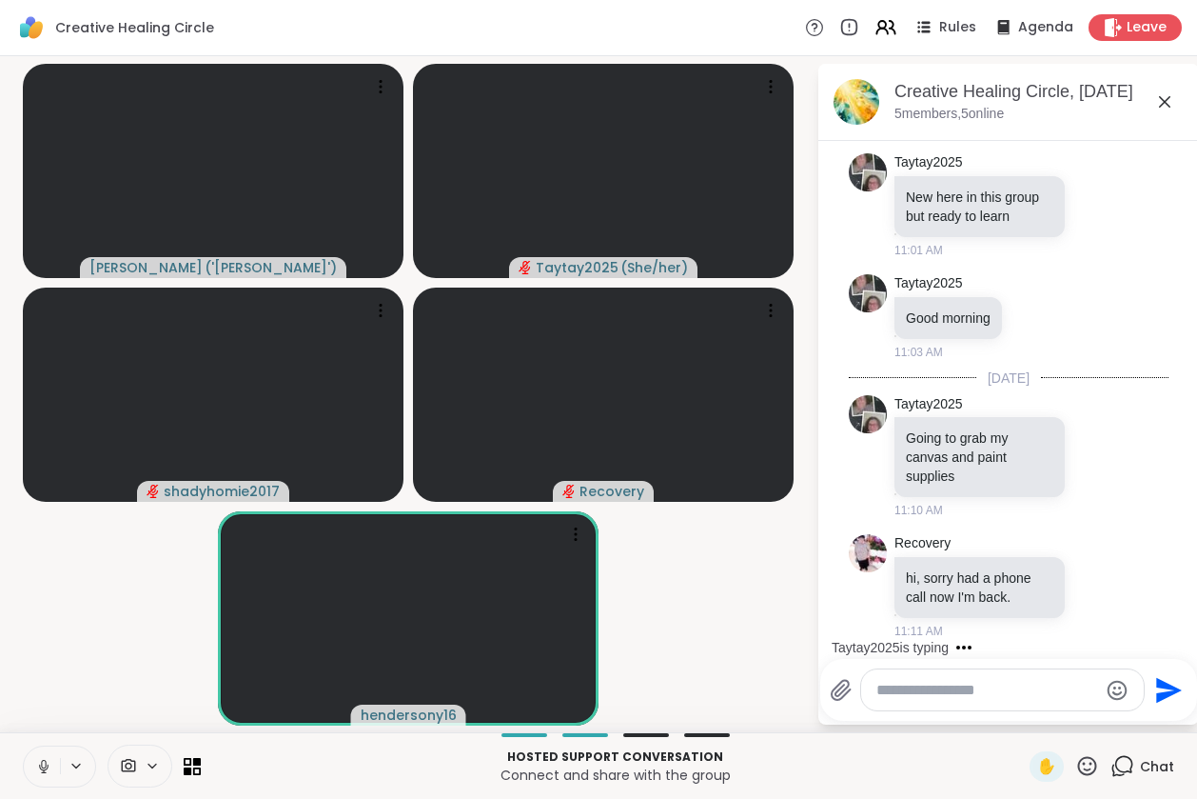
scroll to position [292, 0]
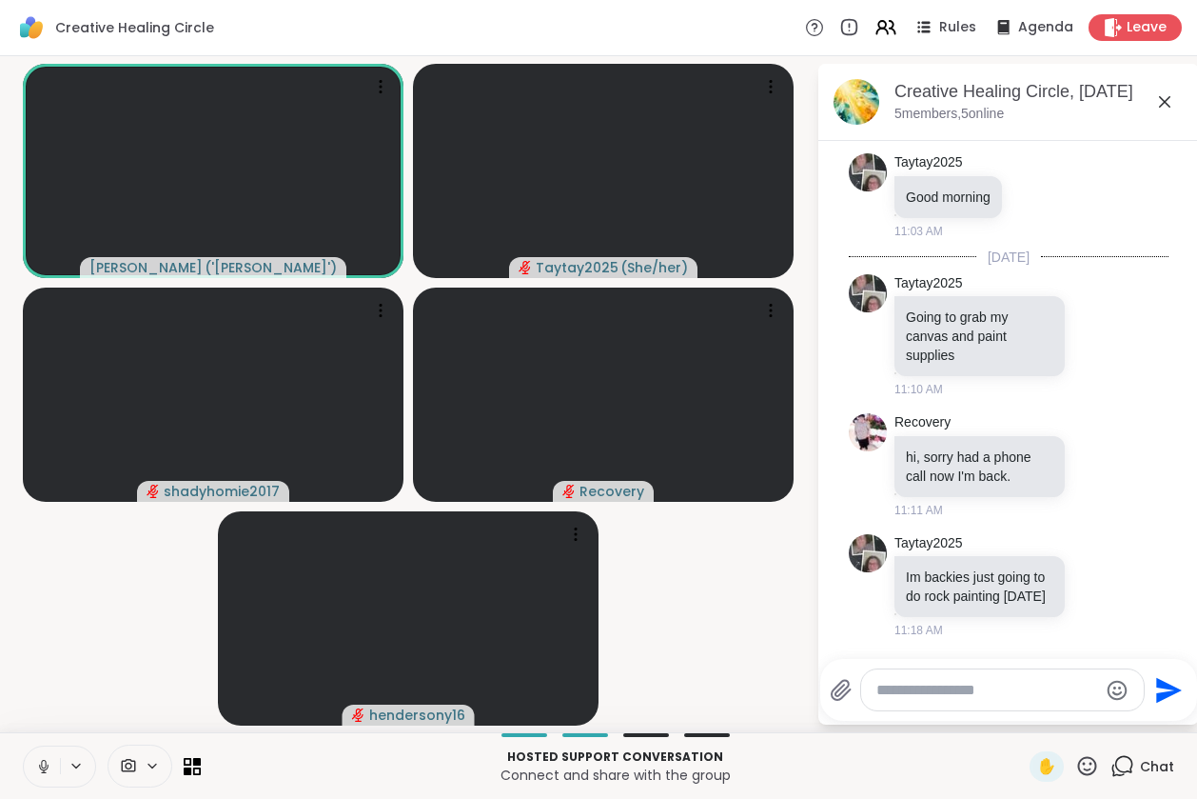
click at [922, 689] on textarea "Type your message" at bounding box center [988, 690] width 222 height 19
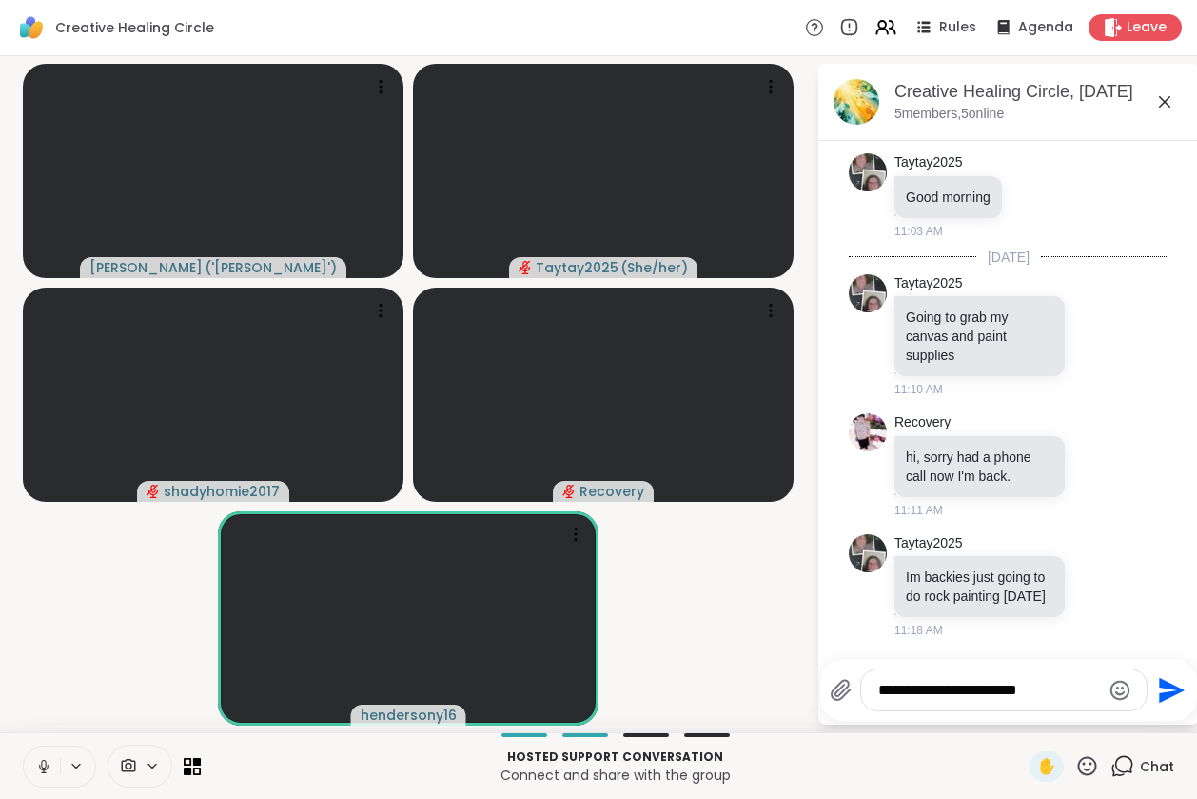
type textarea "**********"
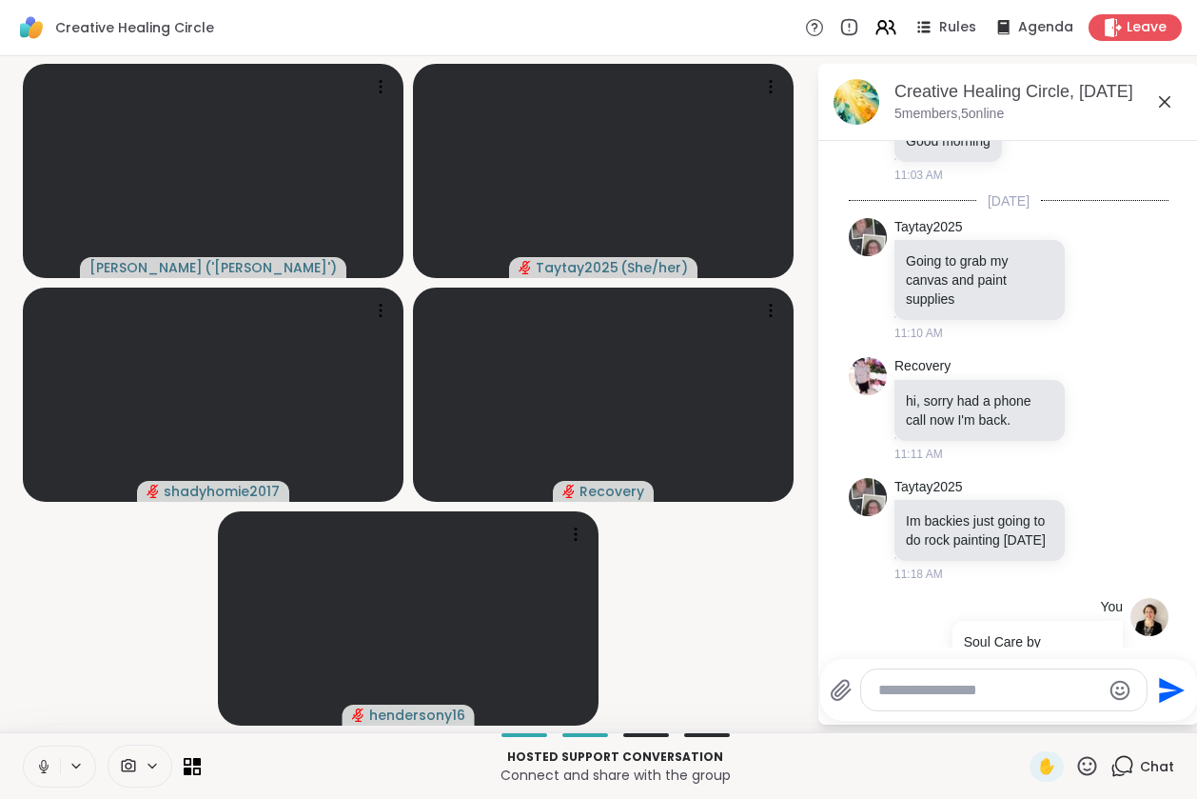
scroll to position [413, 0]
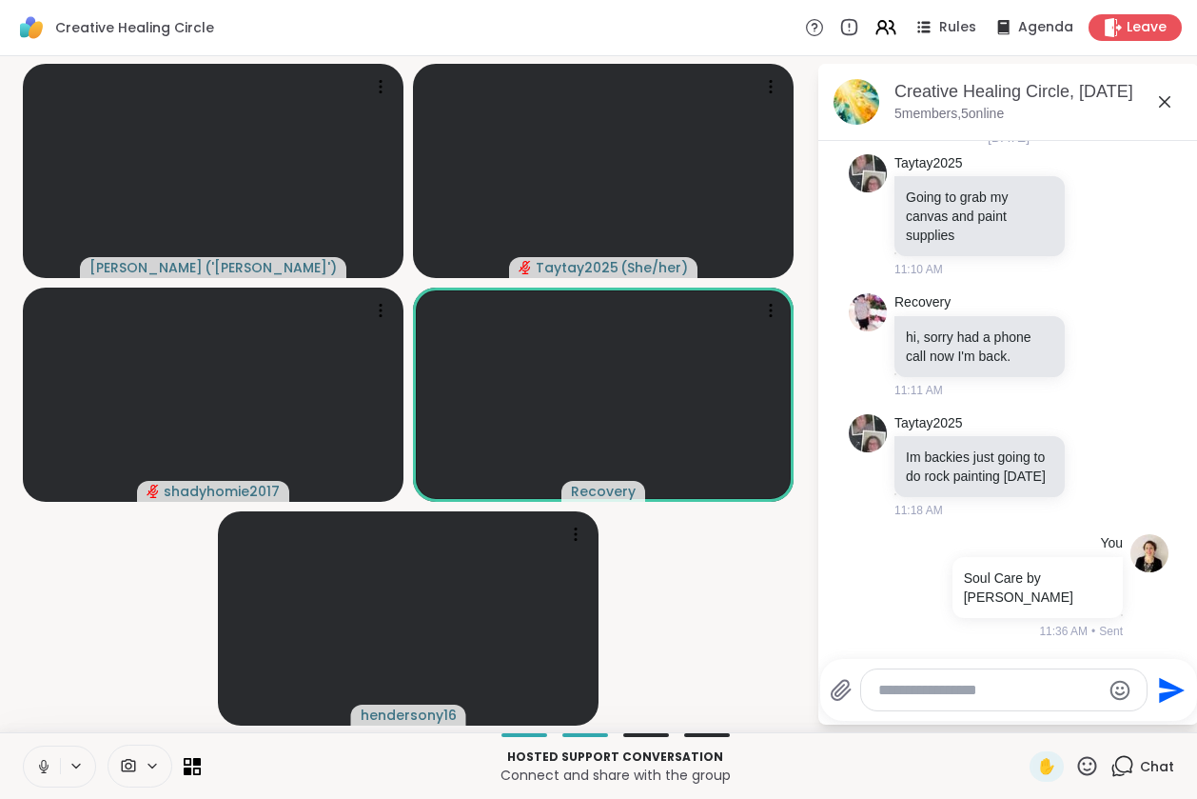
click at [42, 763] on icon at bounding box center [43, 766] width 17 height 17
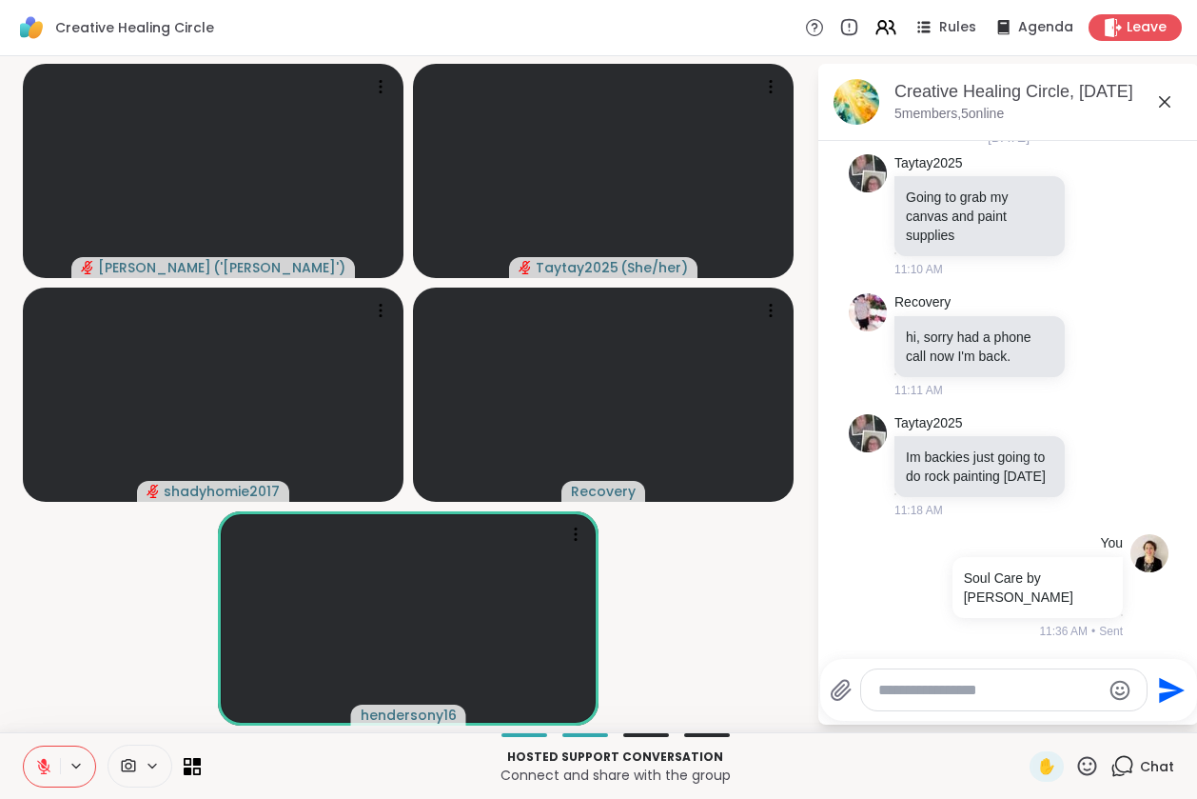
click at [45, 761] on icon at bounding box center [44, 762] width 6 height 8
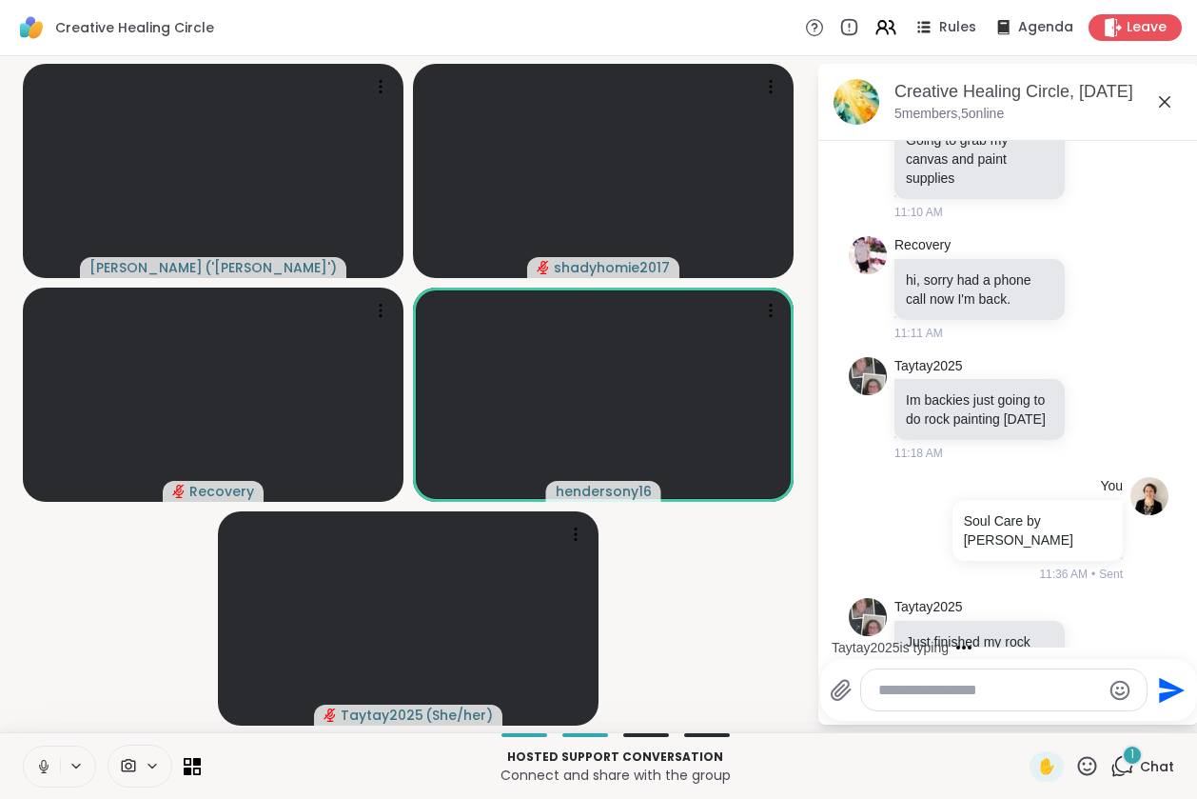
scroll to position [591, 0]
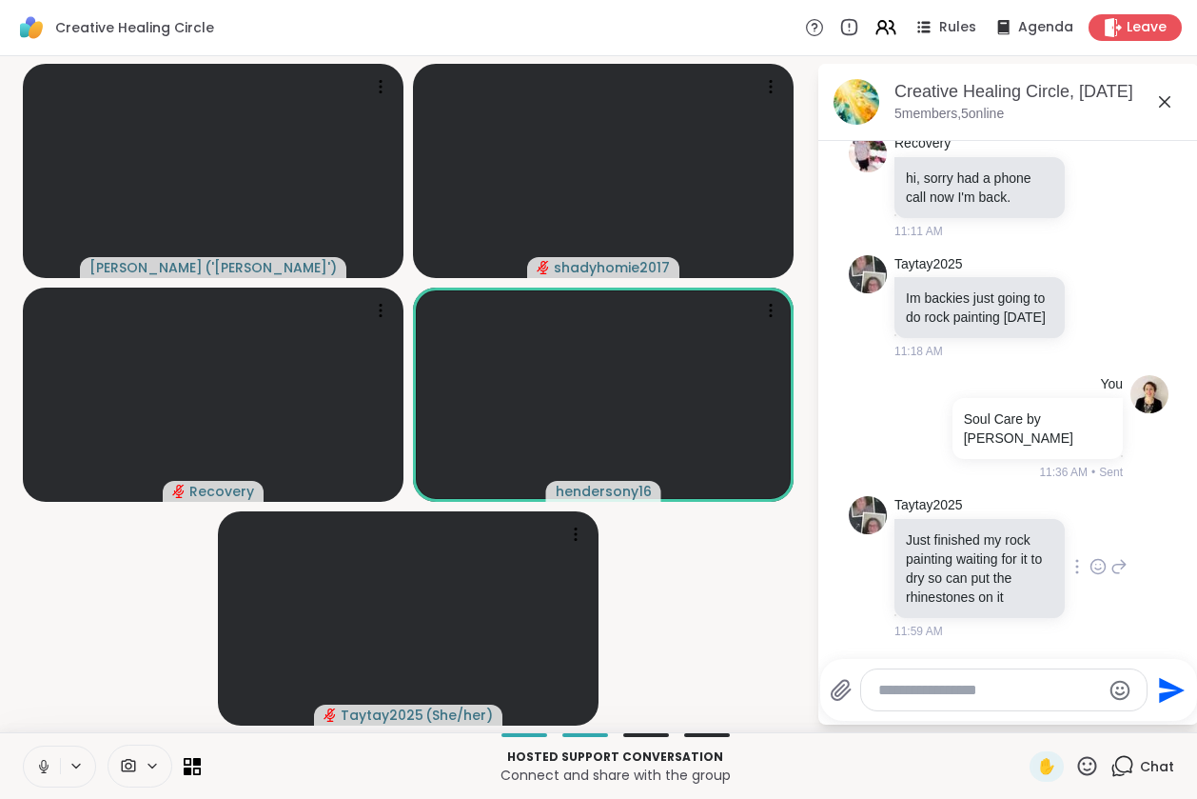
click at [1090, 562] on icon at bounding box center [1098, 566] width 17 height 19
click at [1048, 532] on div "Select Reaction: Thumbs up" at bounding box center [1056, 535] width 17 height 17
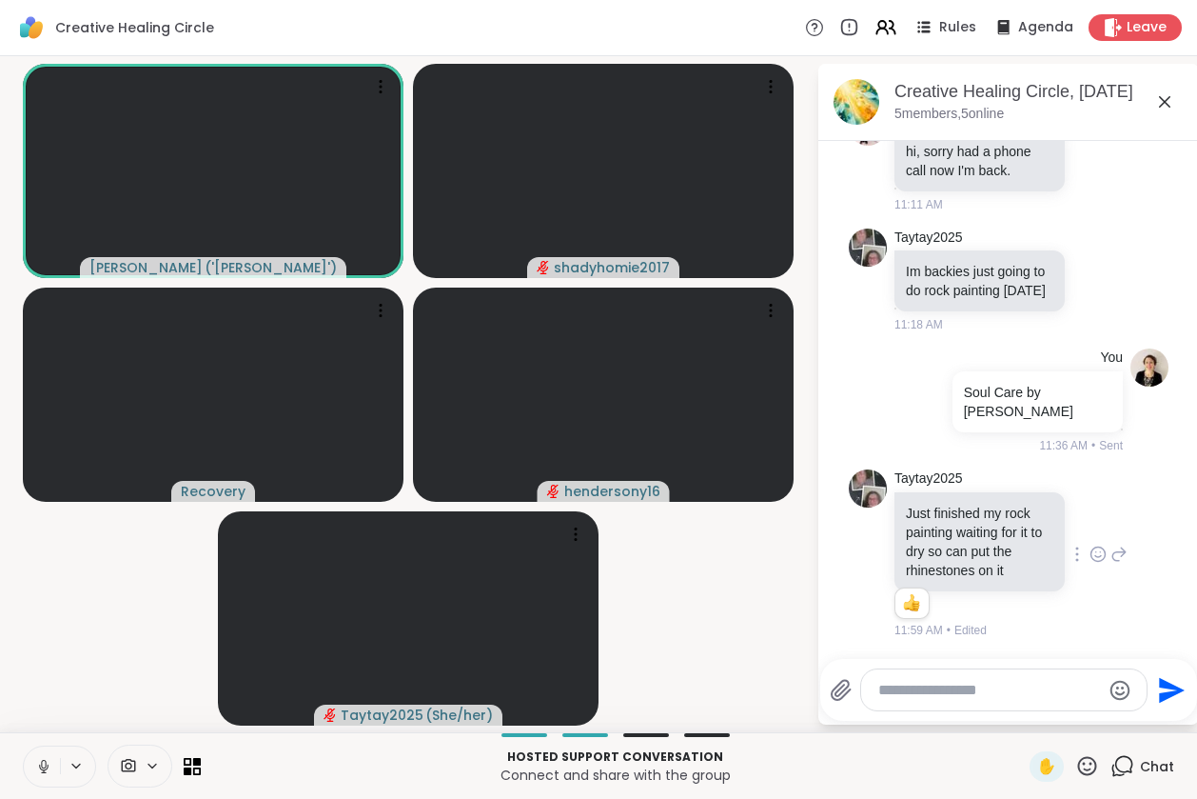
click at [925, 691] on textarea "Type your message" at bounding box center [990, 690] width 222 height 19
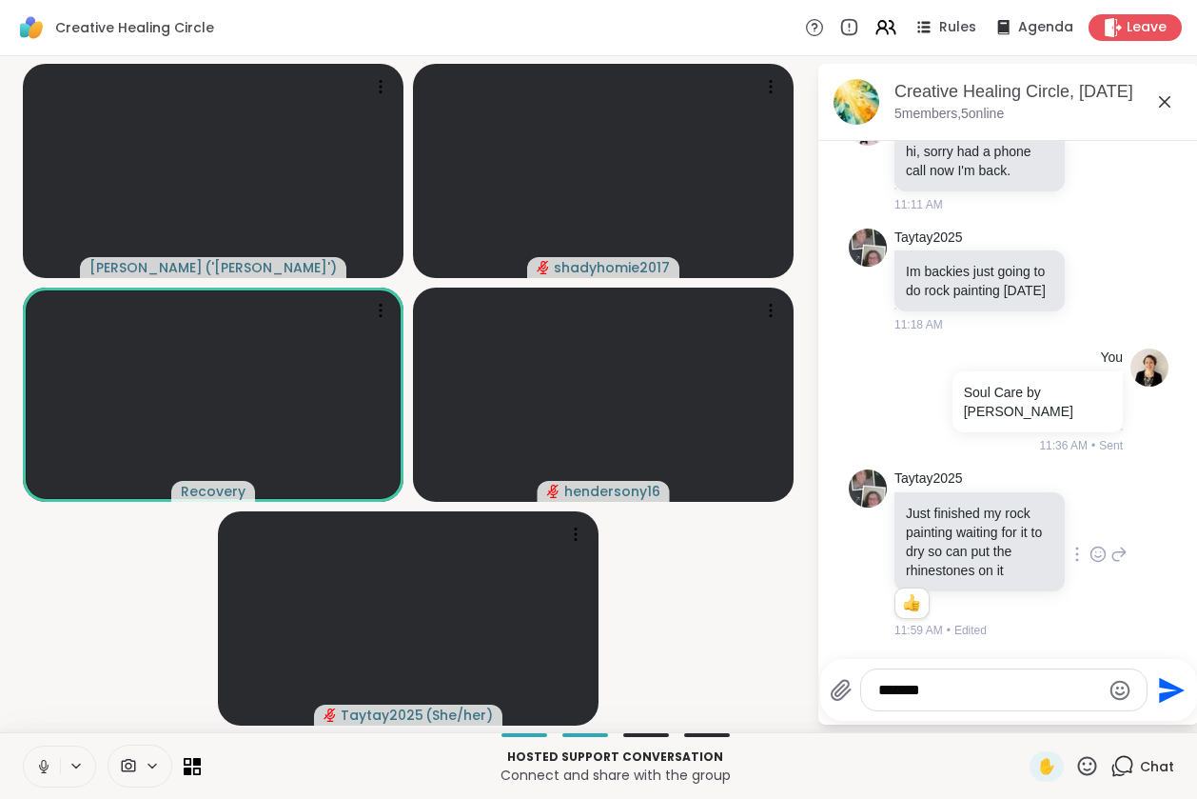
type textarea "********"
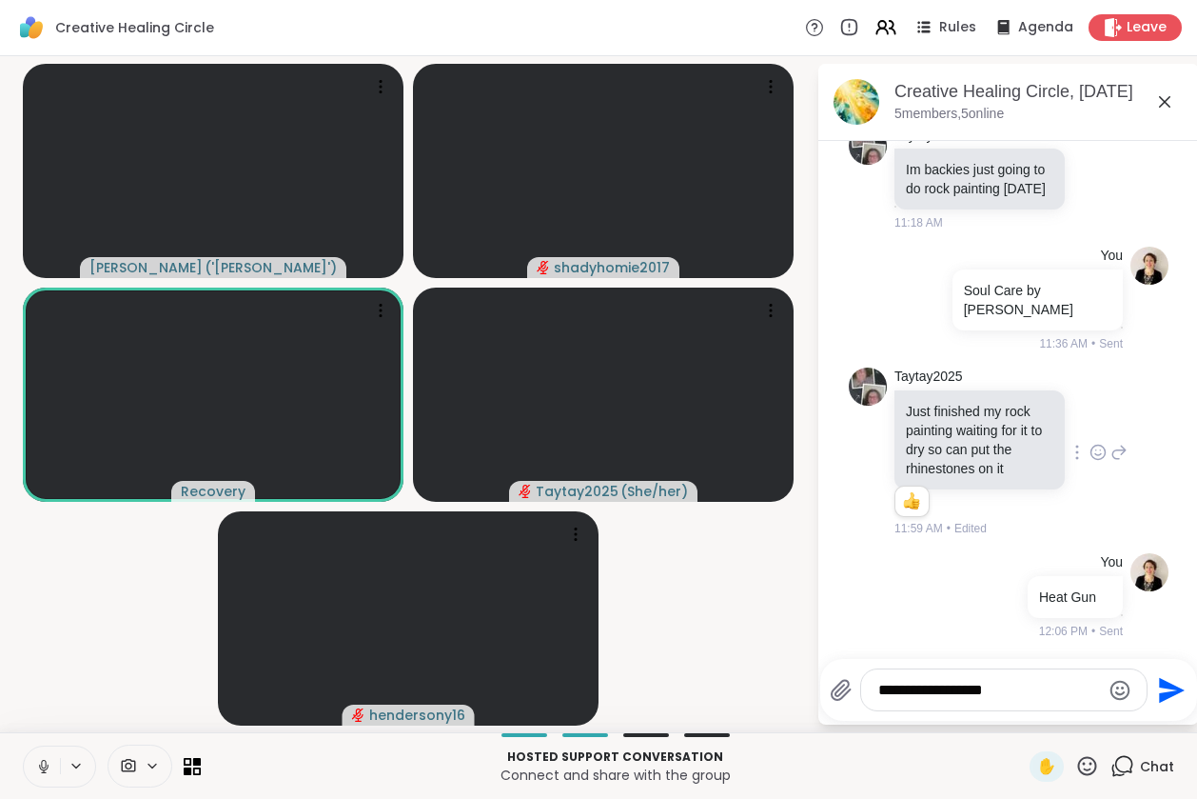
type textarea "**********"
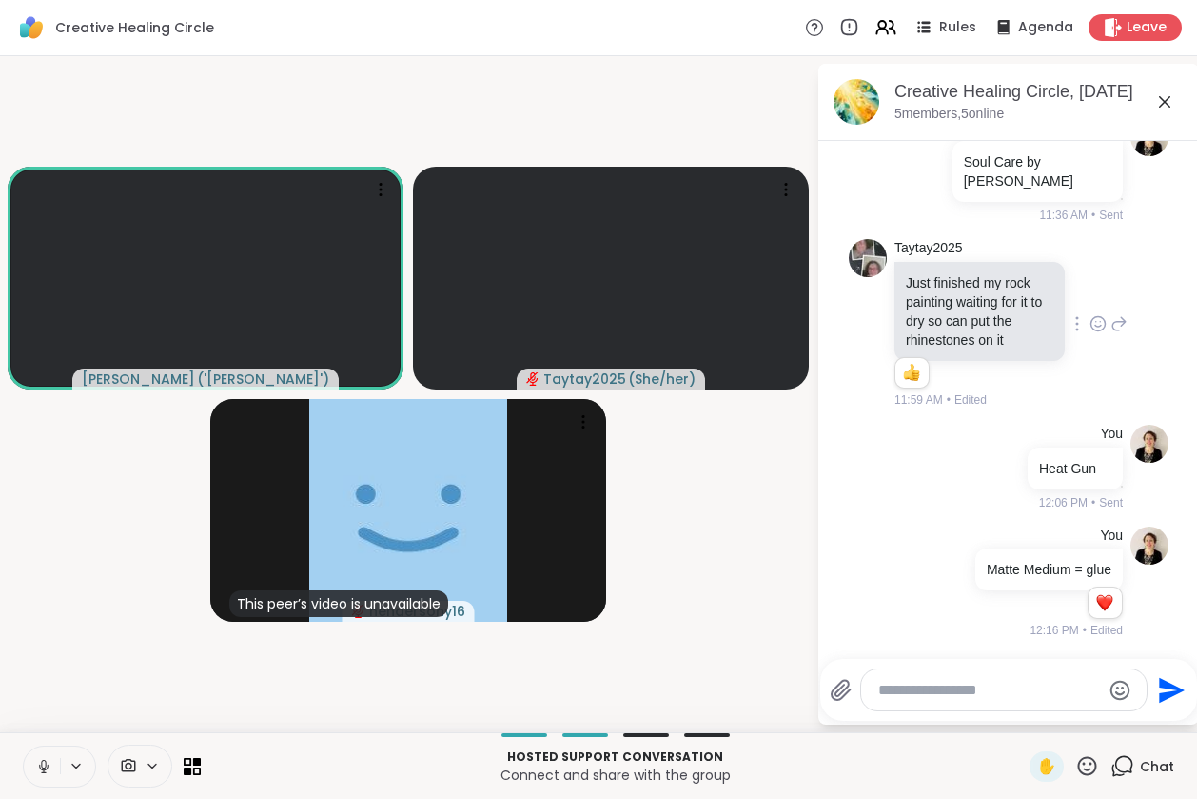
scroll to position [867, 0]
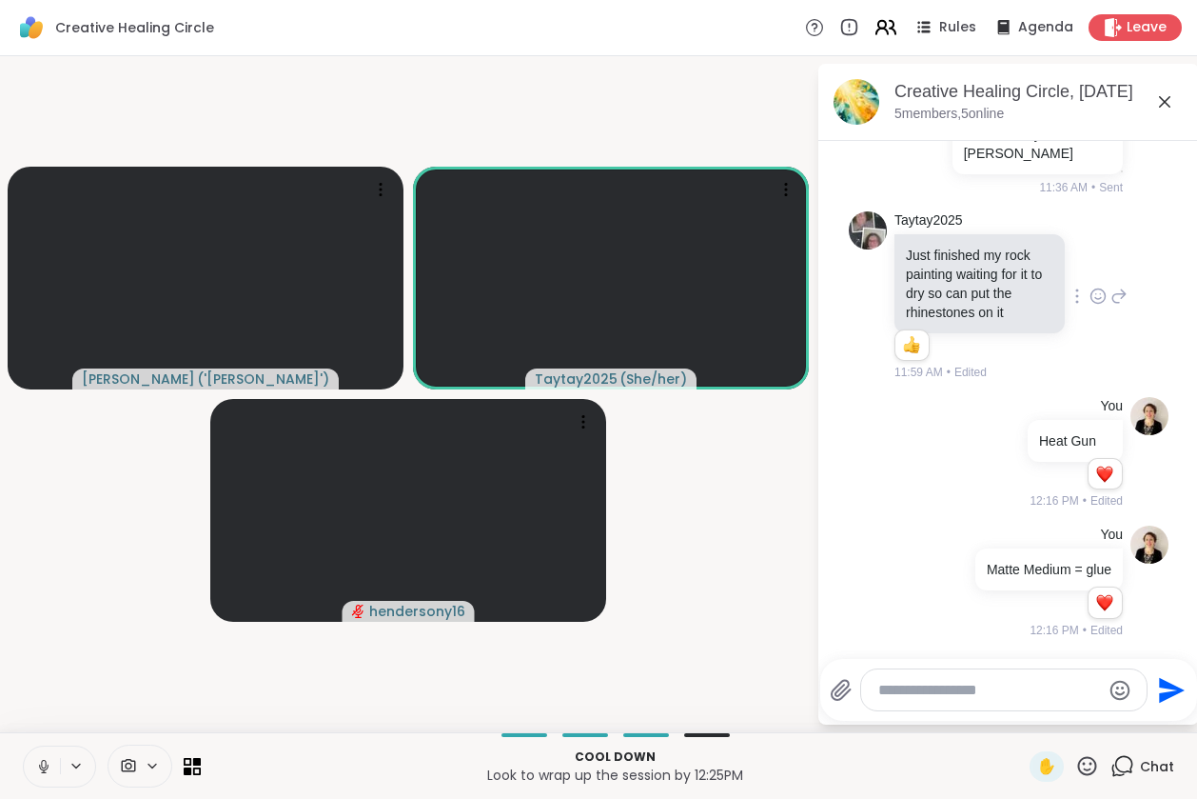
click at [877, 30] on icon at bounding box center [882, 32] width 11 height 6
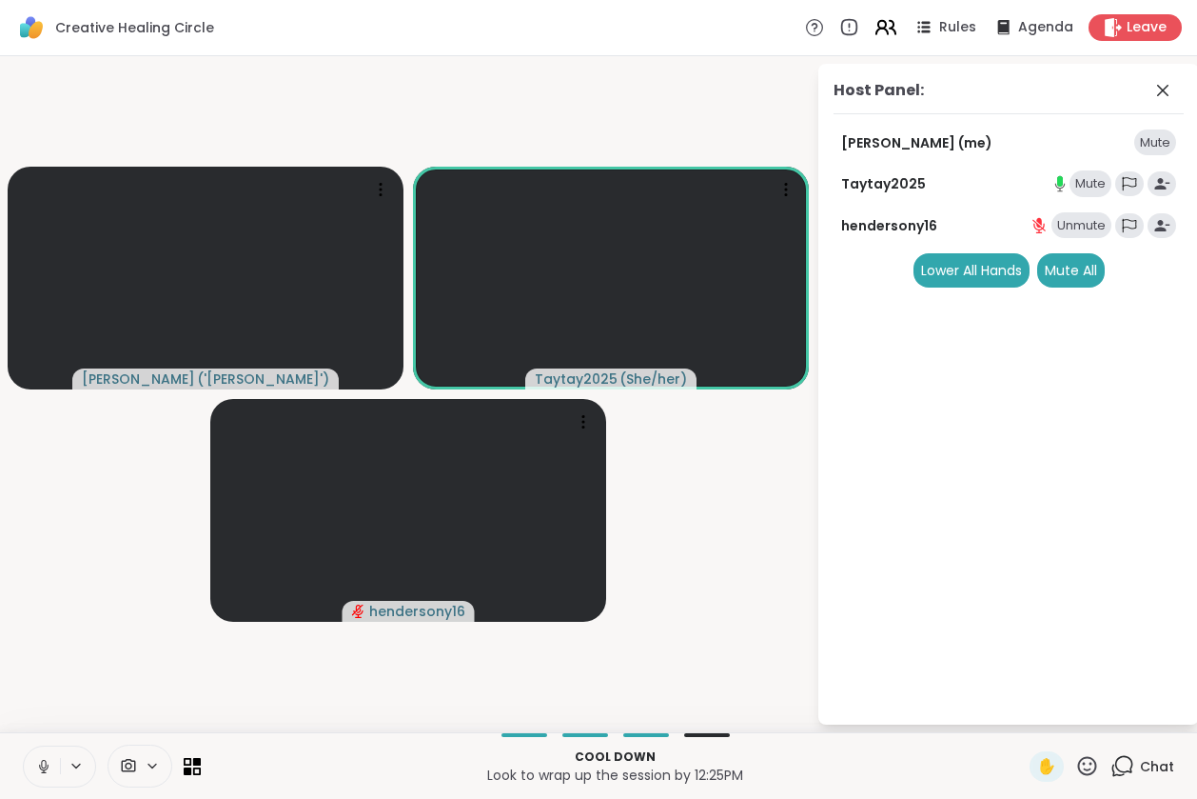
click at [877, 30] on icon at bounding box center [882, 32] width 11 height 6
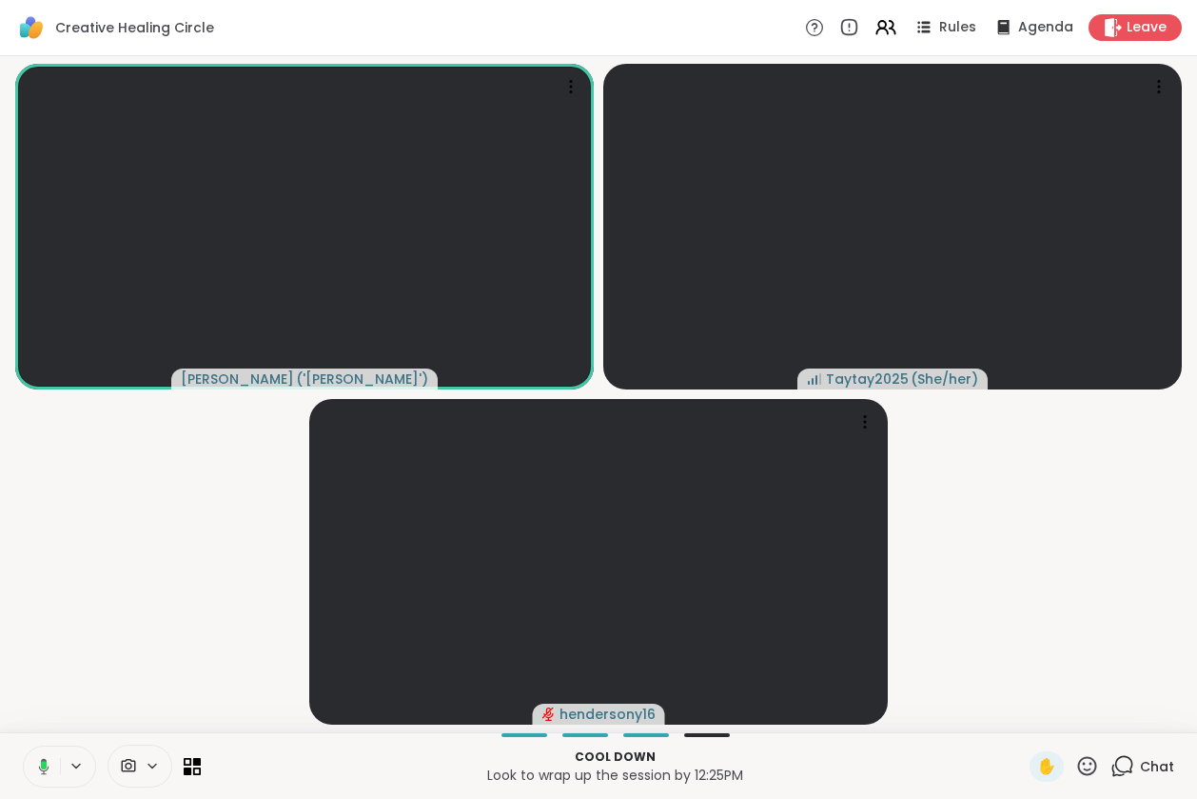
click at [1111, 761] on icon at bounding box center [1123, 766] width 24 height 24
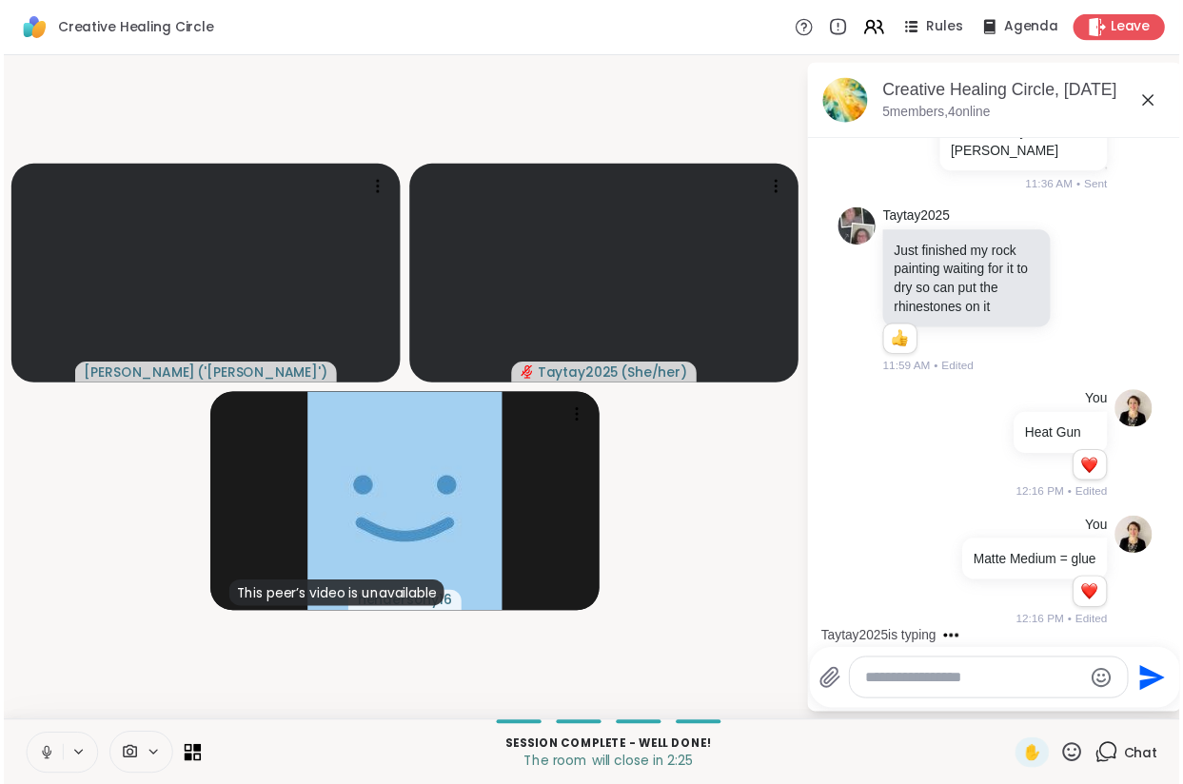
scroll to position [996, 0]
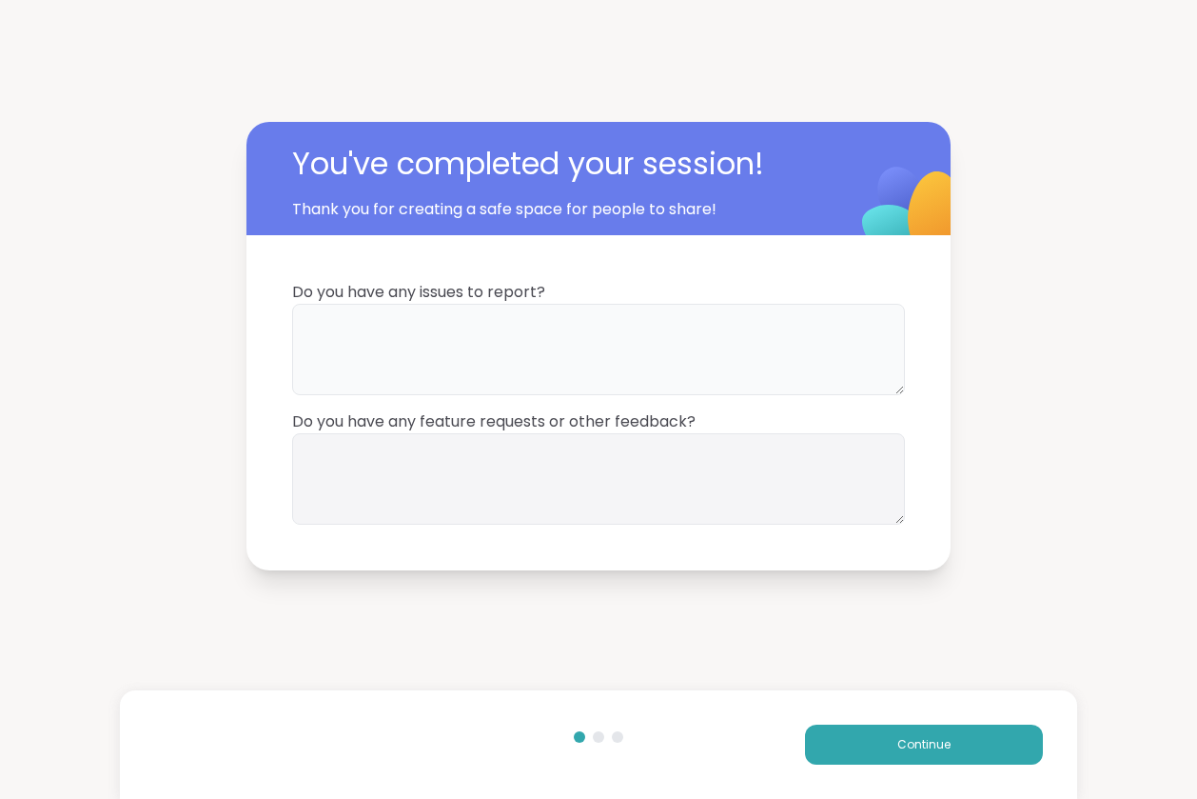
click at [500, 346] on textarea at bounding box center [598, 349] width 613 height 91
click at [508, 491] on textarea at bounding box center [598, 478] width 613 height 91
click at [867, 744] on button "Continue" at bounding box center [924, 744] width 238 height 40
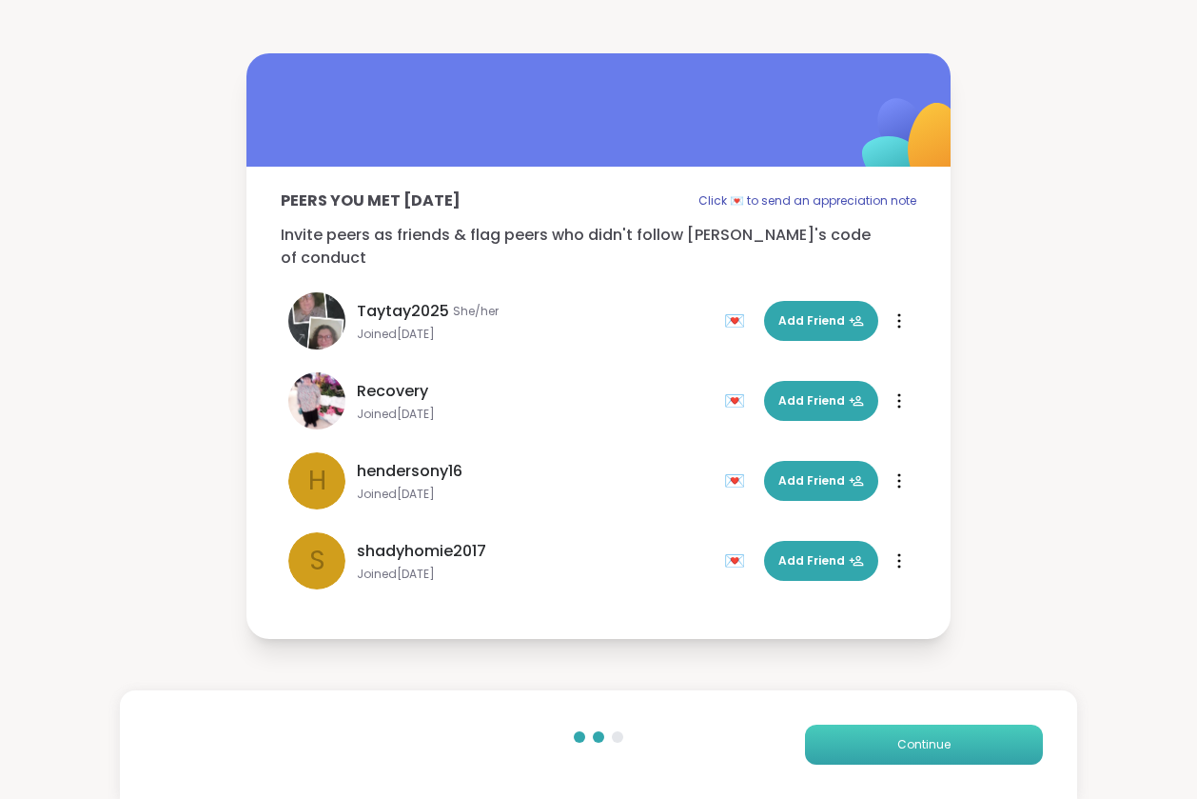
click at [869, 736] on button "Continue" at bounding box center [924, 744] width 238 height 40
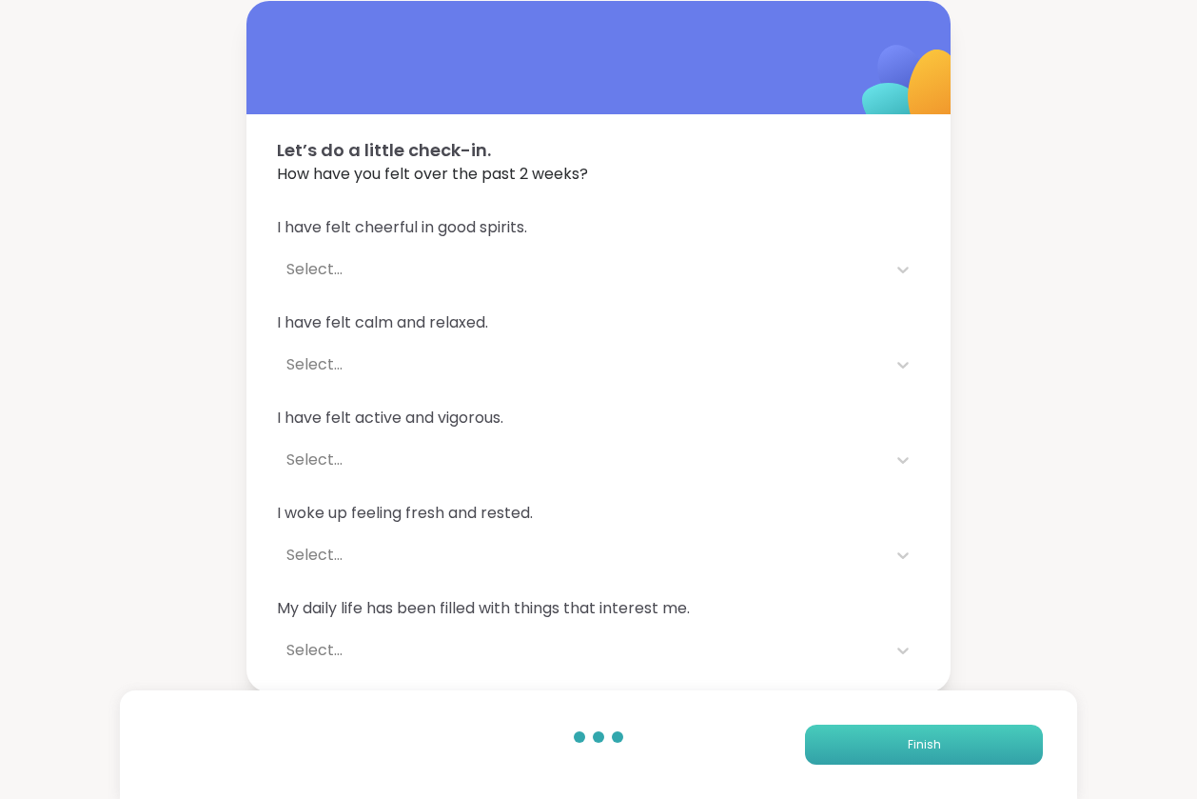
click at [862, 748] on button "Finish" at bounding box center [924, 744] width 238 height 40
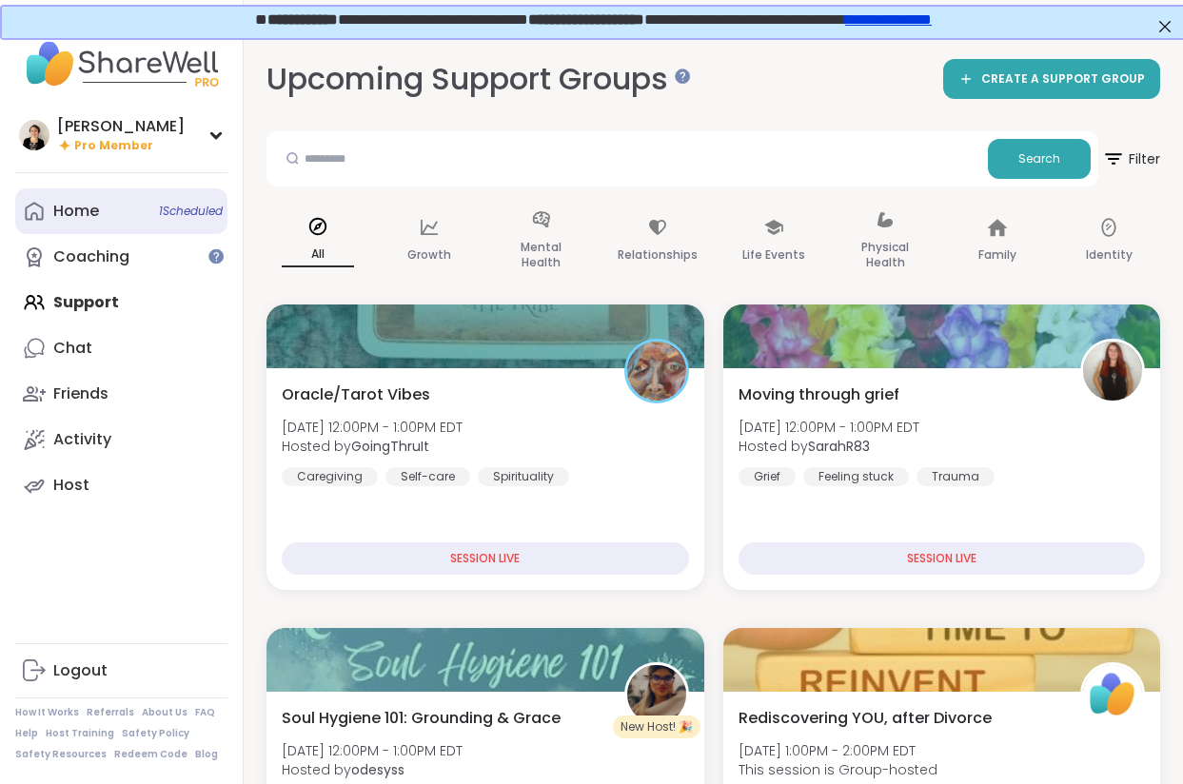
click at [86, 211] on div "Home 1 Scheduled" at bounding box center [76, 211] width 46 height 21
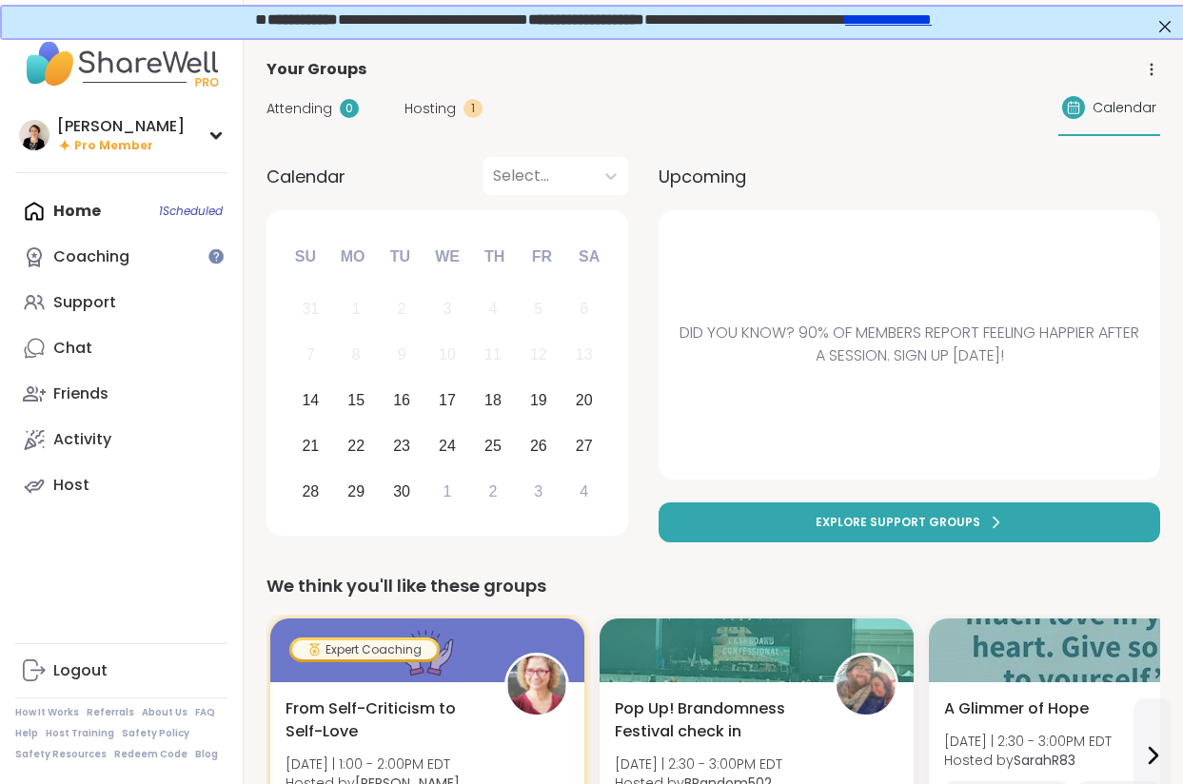
click at [442, 104] on span "Hosting" at bounding box center [430, 109] width 51 height 20
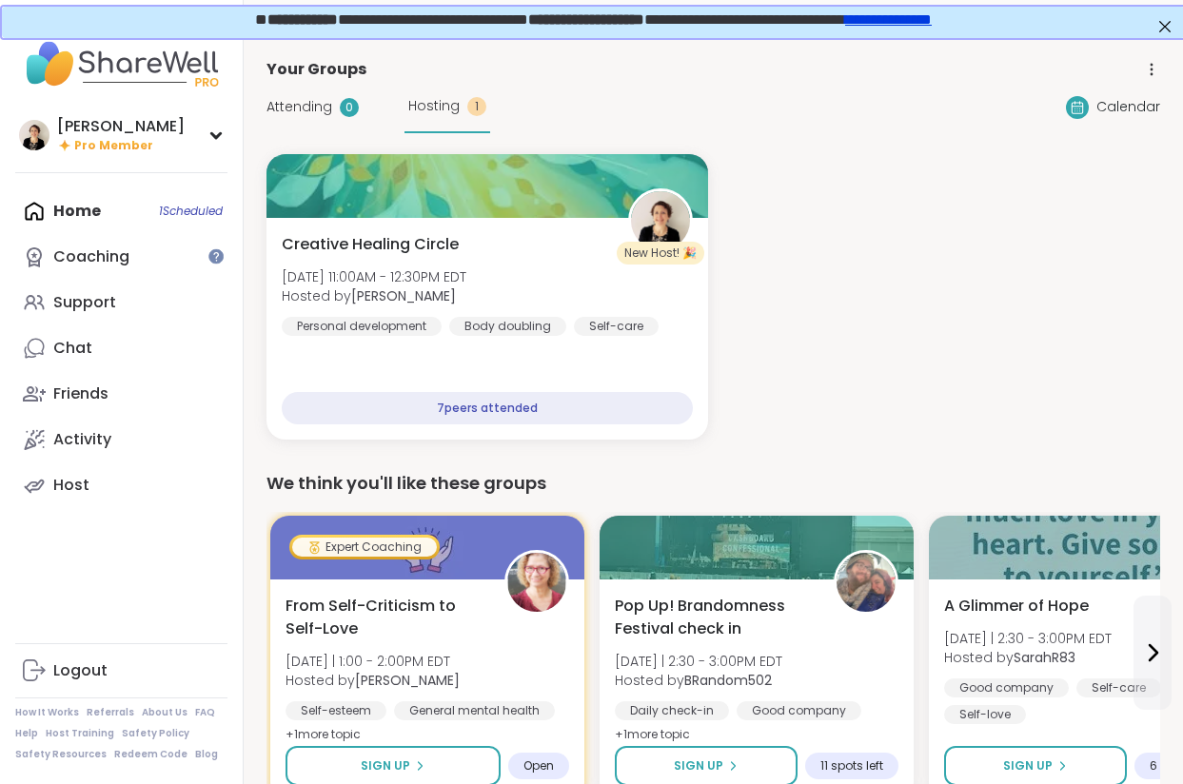
click at [442, 106] on span "Hosting" at bounding box center [433, 106] width 51 height 20
click at [82, 250] on div "Coaching" at bounding box center [91, 257] width 76 height 21
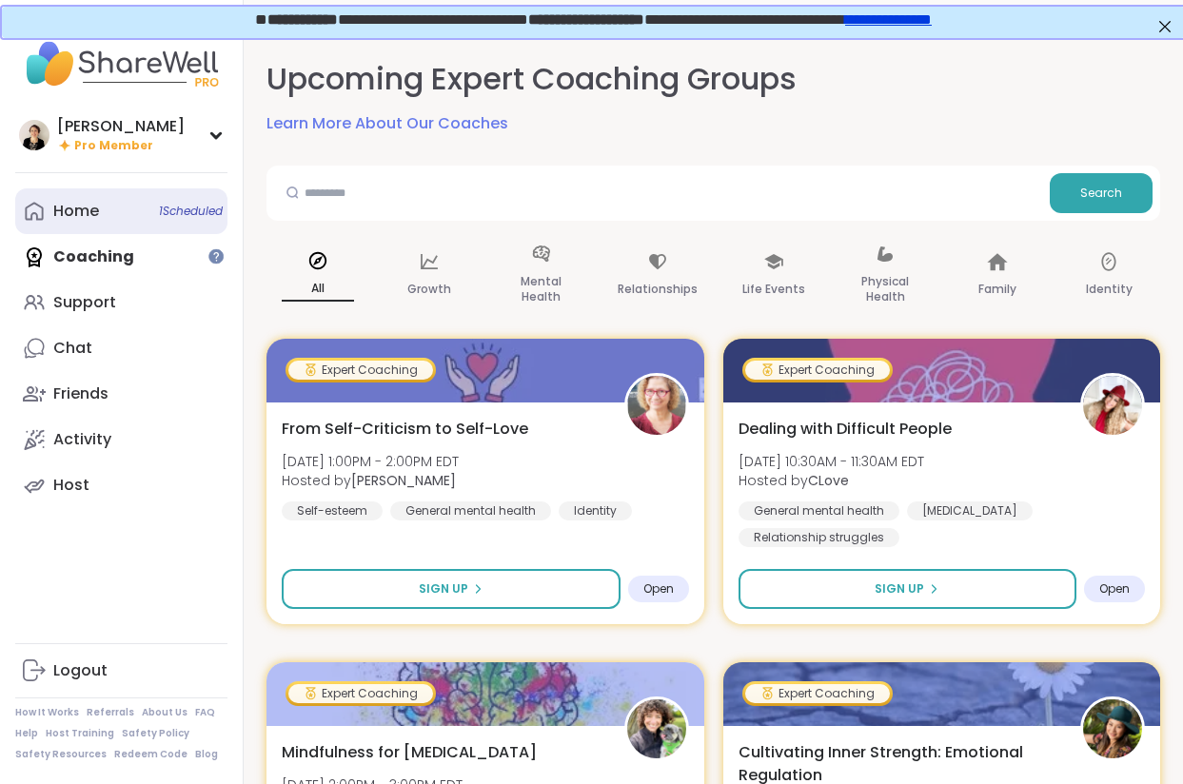
click at [69, 209] on div "Home 1 Scheduled" at bounding box center [76, 211] width 46 height 21
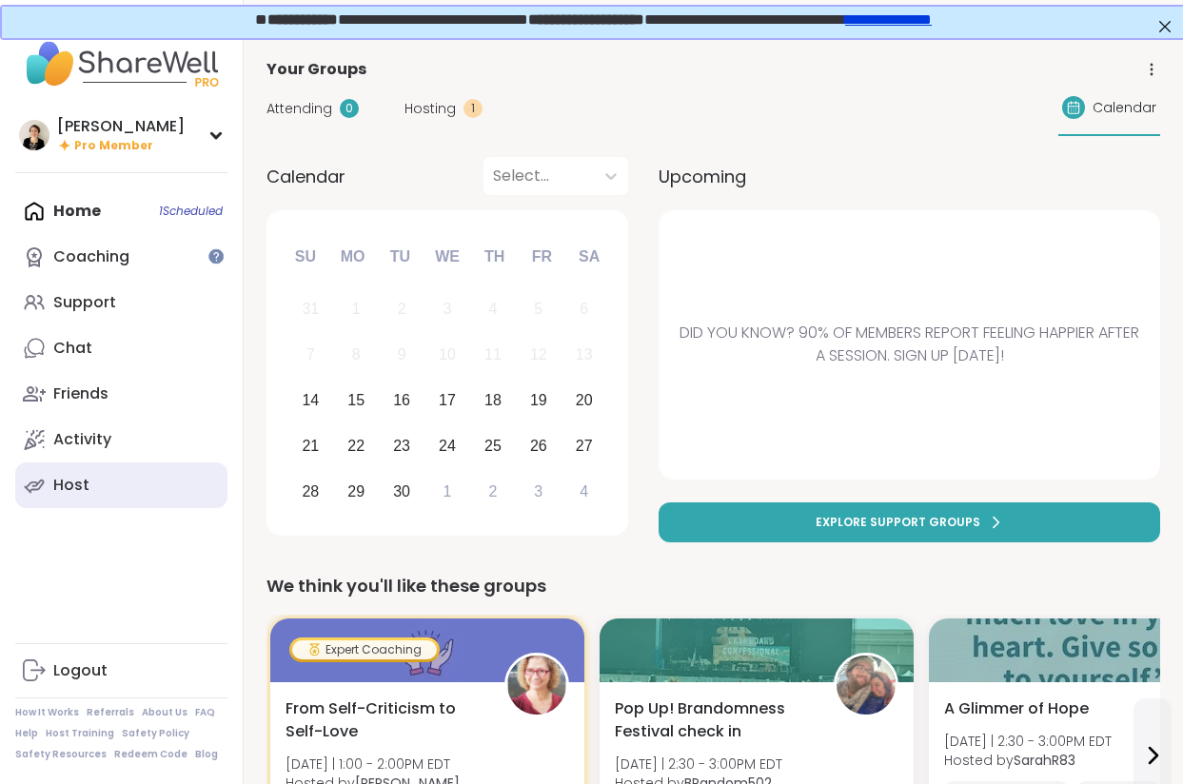
click at [60, 490] on div "Host" at bounding box center [71, 485] width 36 height 21
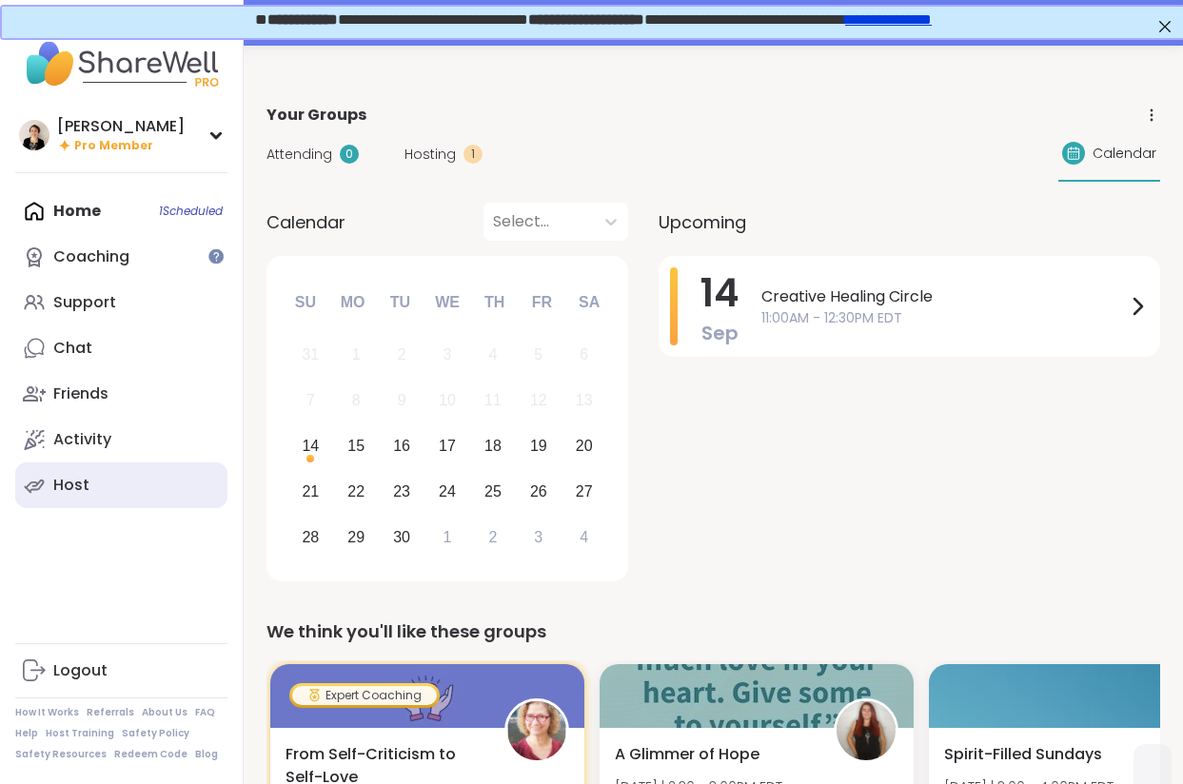
click at [101, 486] on link "Host" at bounding box center [121, 486] width 212 height 46
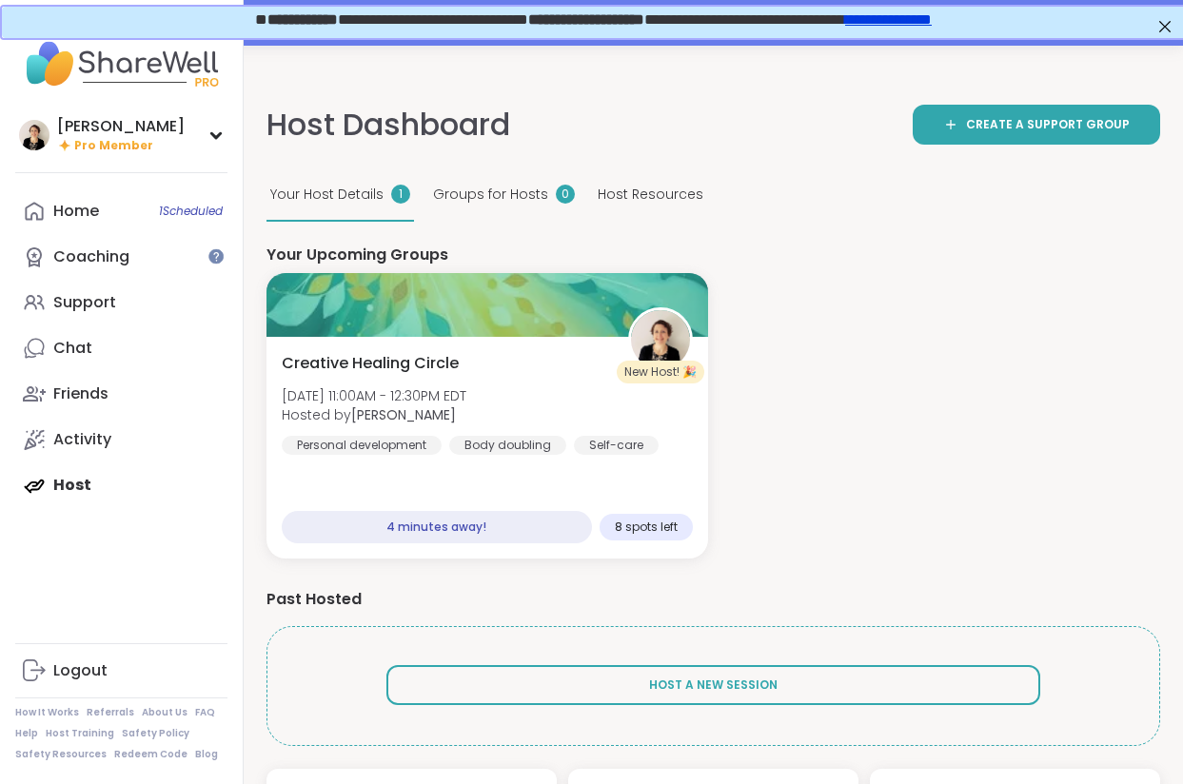
click at [631, 198] on span "Host Resources" at bounding box center [651, 195] width 106 height 20
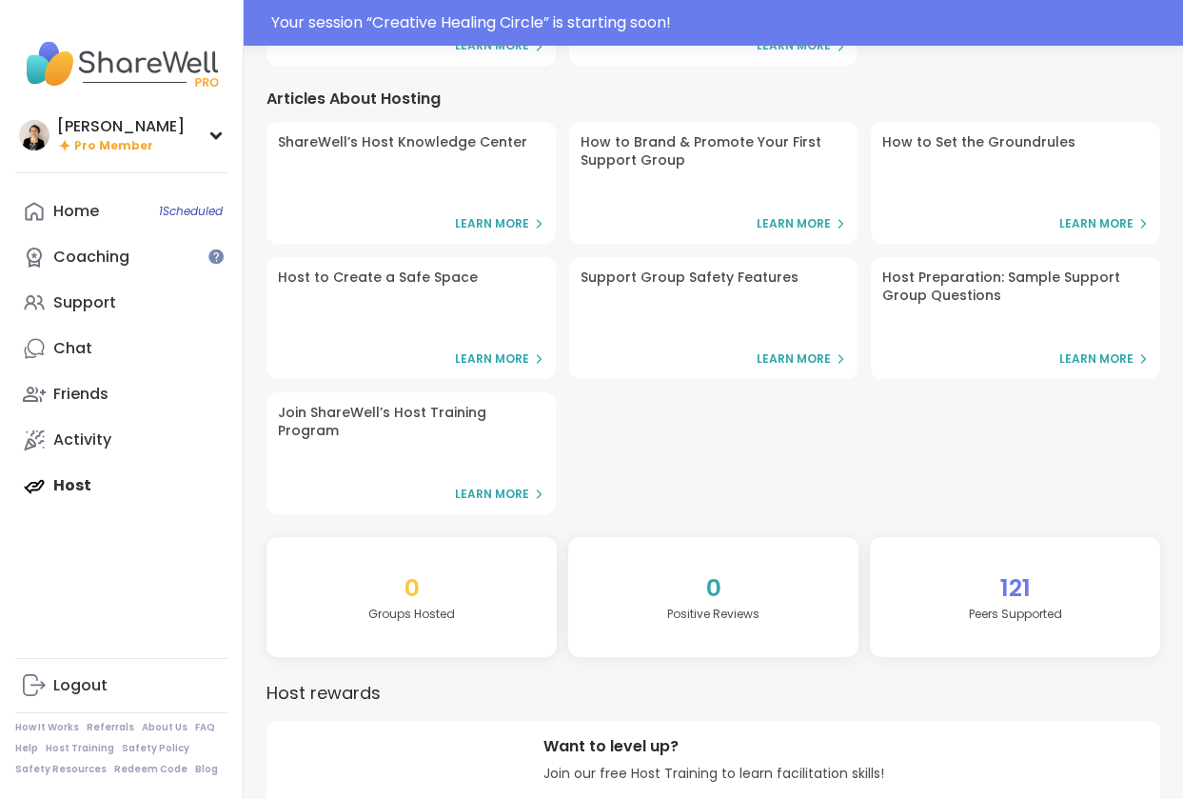
scroll to position [543, 0]
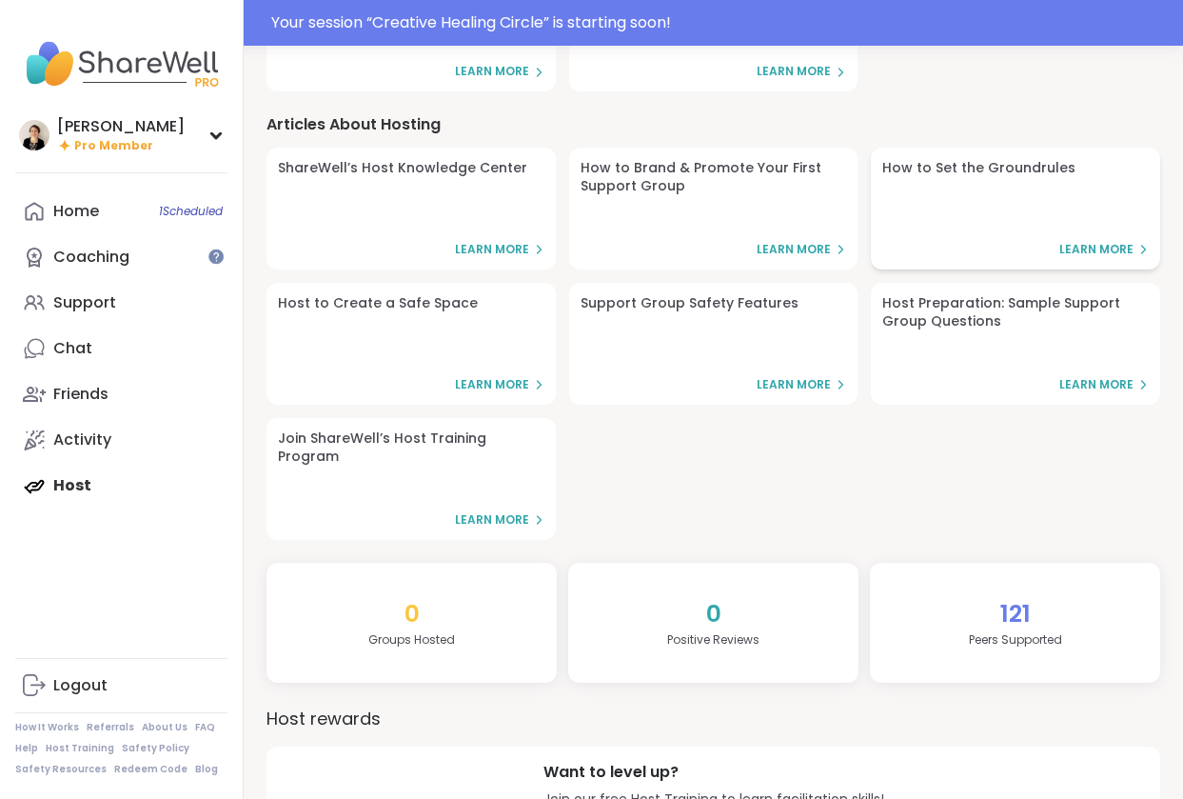
click at [1094, 242] on span "Learn More" at bounding box center [1096, 250] width 74 height 16
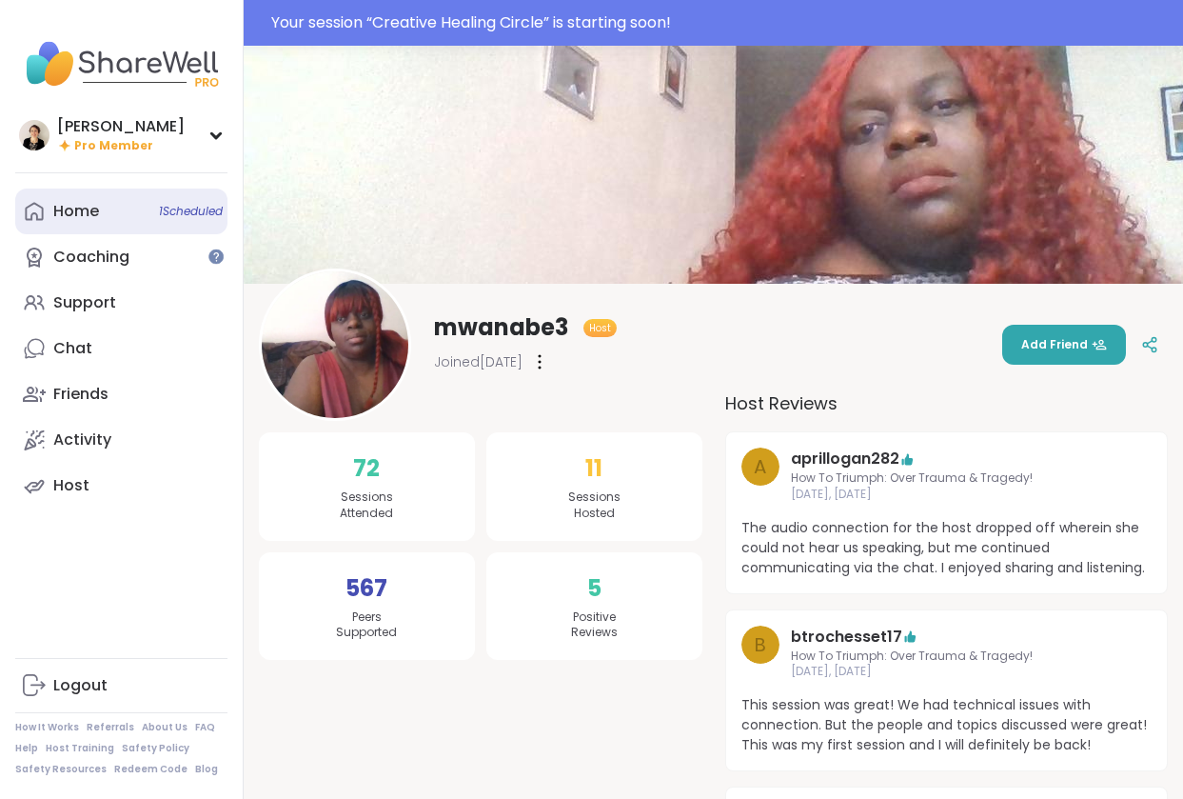
click at [130, 216] on link "Home 1 Scheduled" at bounding box center [121, 211] width 212 height 46
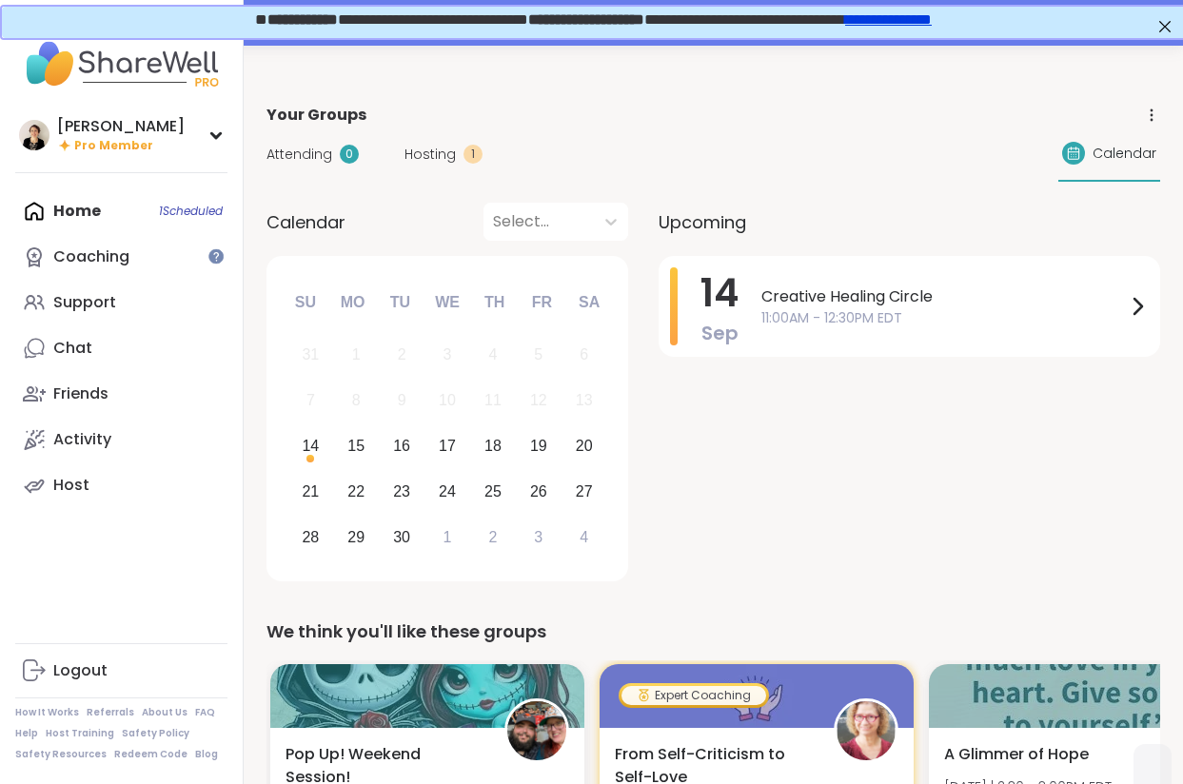
click at [432, 157] on span "Hosting" at bounding box center [430, 155] width 51 height 20
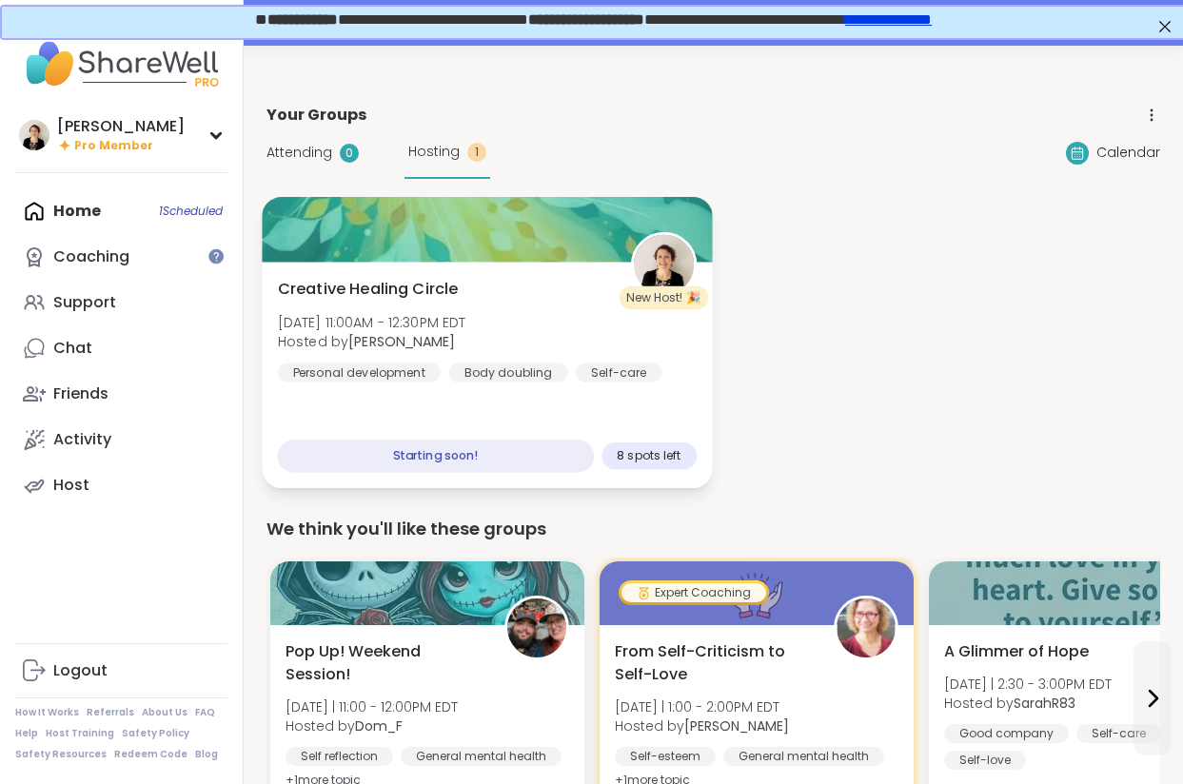
click at [457, 287] on span "Creative Healing Circle" at bounding box center [368, 289] width 181 height 23
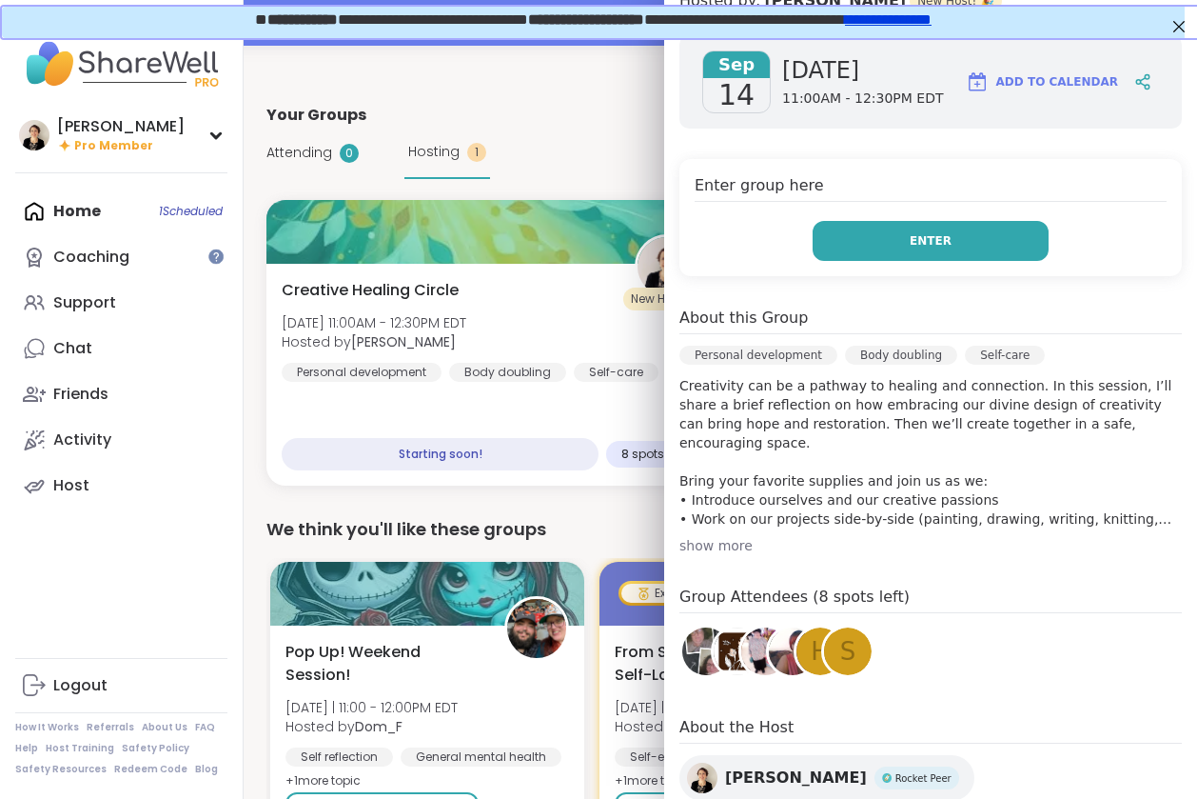
scroll to position [393, 0]
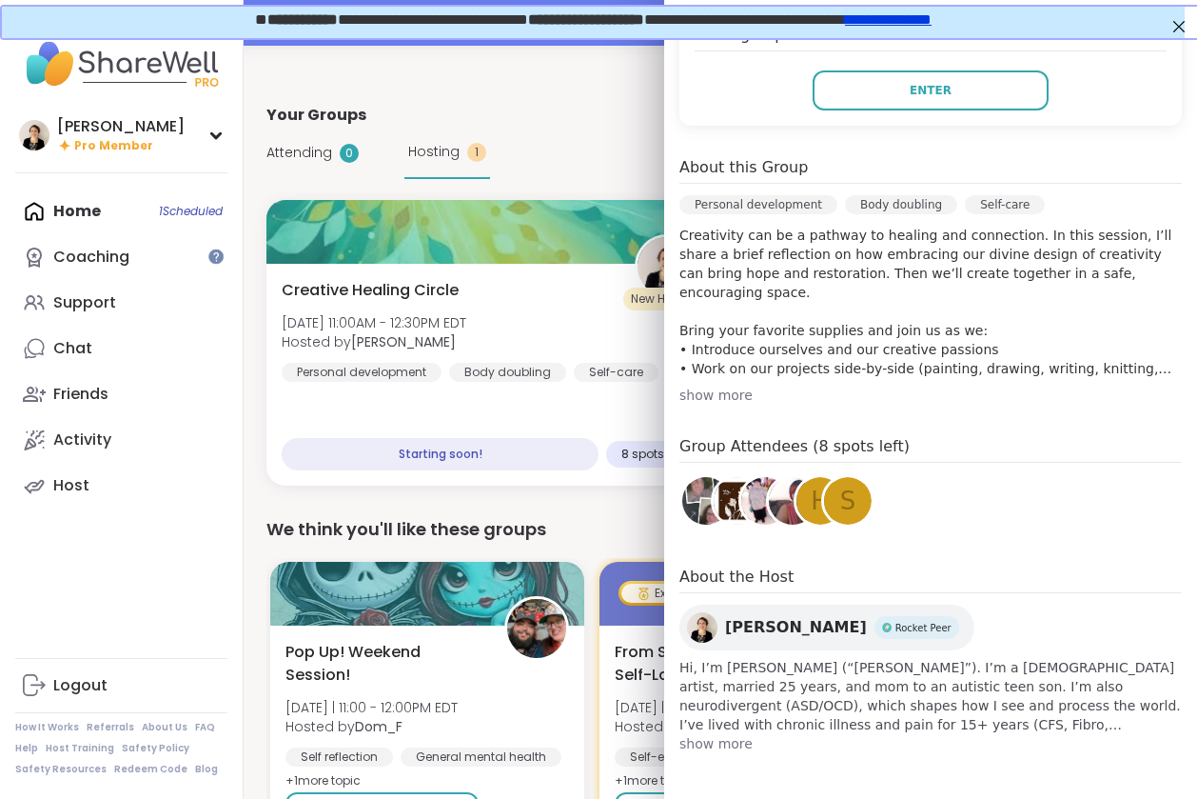
click at [741, 501] on img at bounding box center [765, 501] width 48 height 48
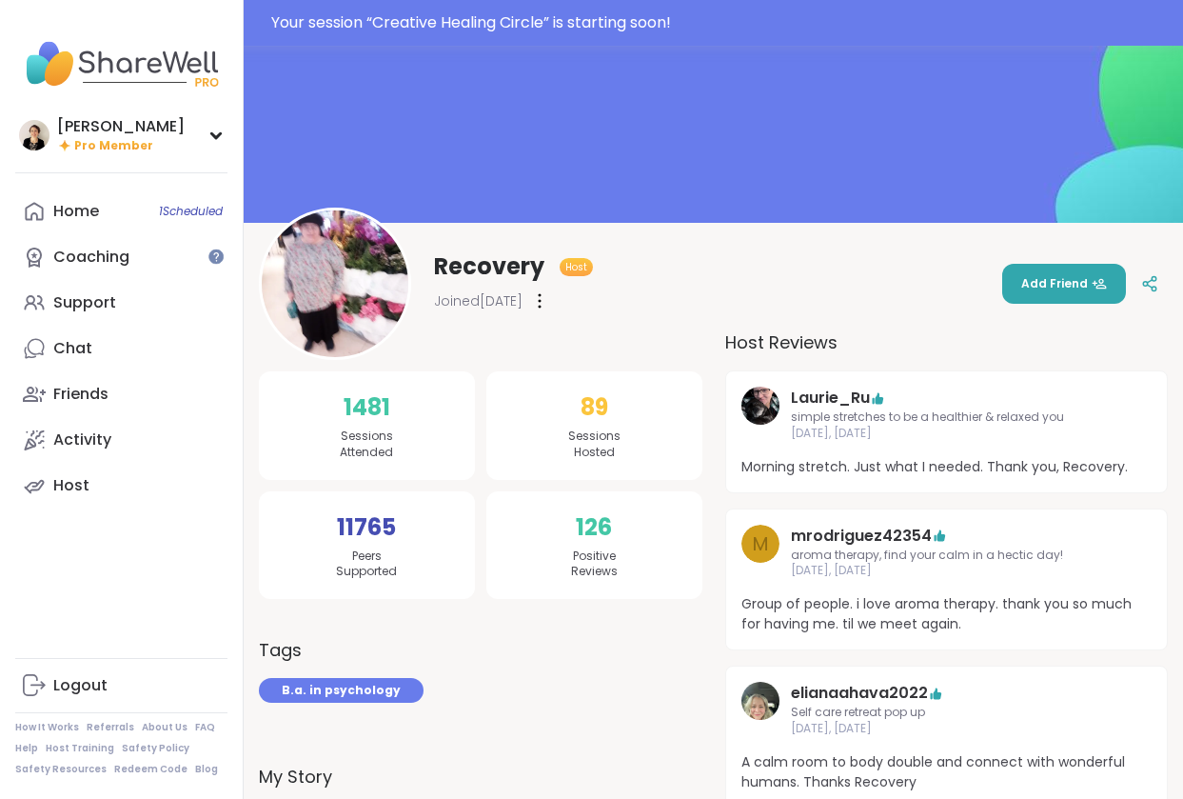
scroll to position [59, 0]
